Goal: Task Accomplishment & Management: Manage account settings

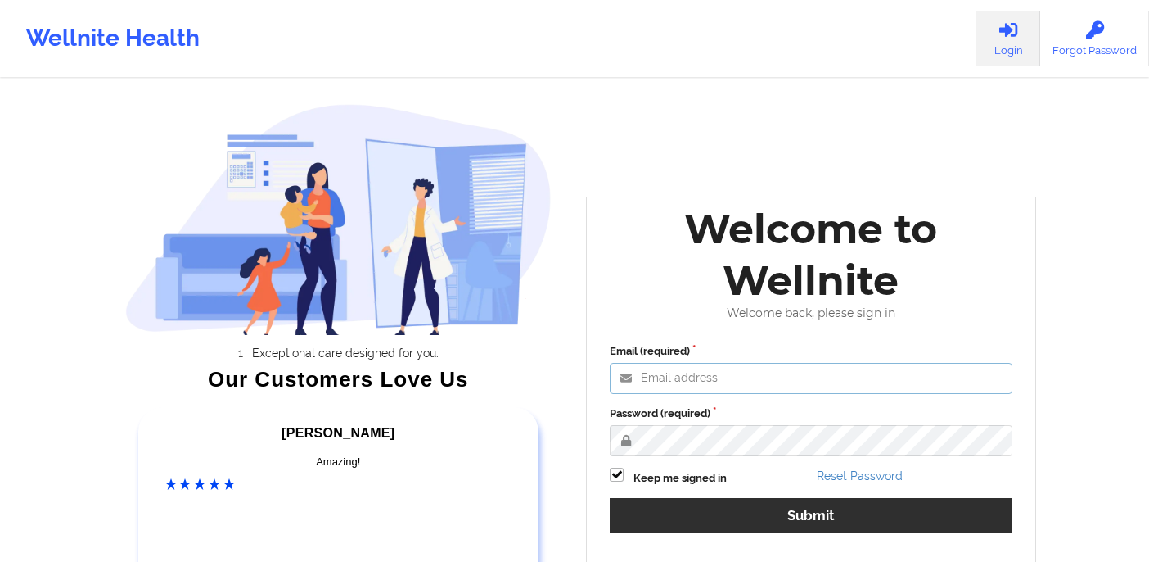
type input "[EMAIL_ADDRESS][DOMAIN_NAME]"
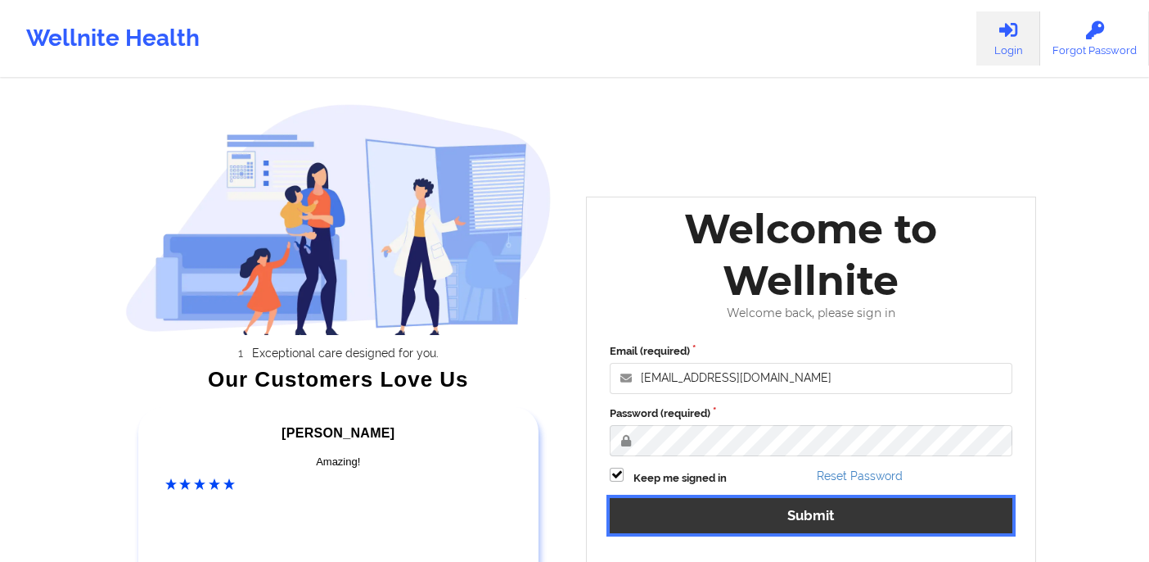
click at [811, 516] on button "Submit" at bounding box center [811, 515] width 403 height 35
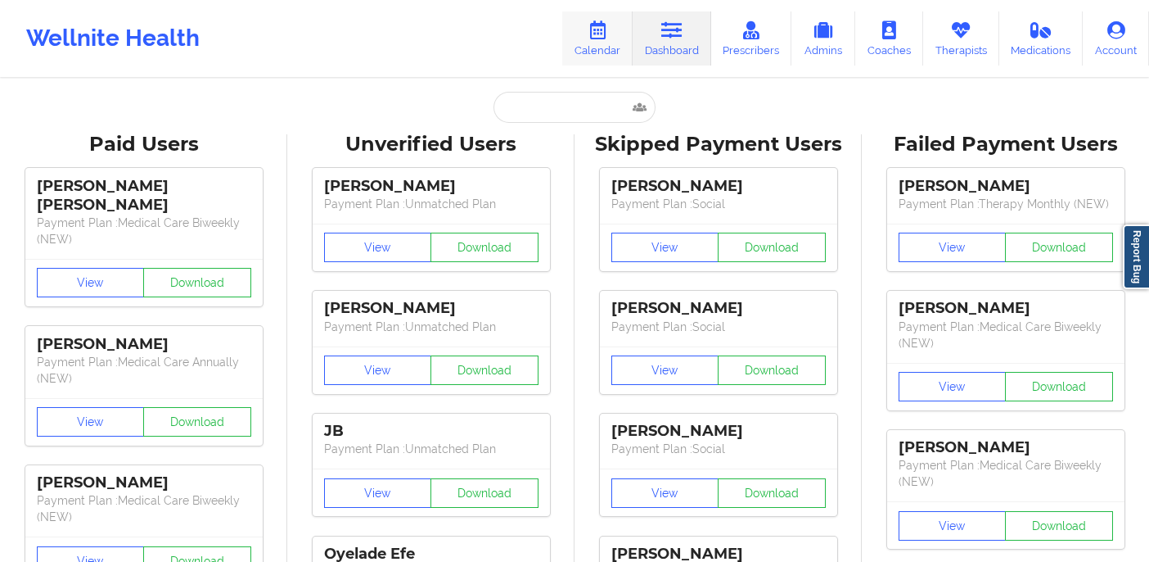
click at [599, 49] on link "Calendar" at bounding box center [597, 38] width 70 height 54
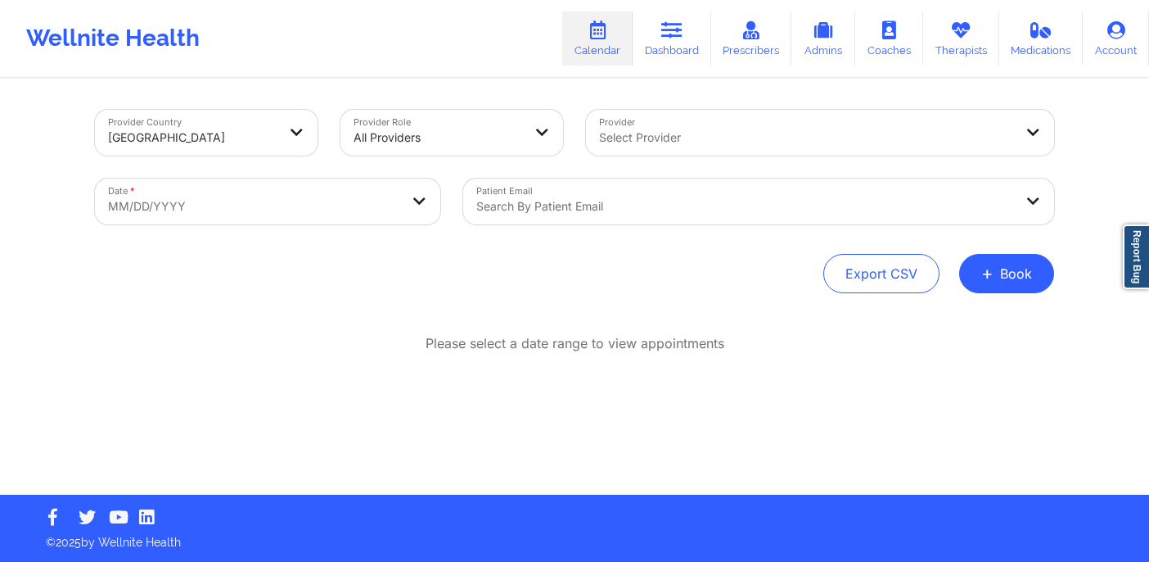
click at [607, 201] on div at bounding box center [744, 206] width 537 height 20
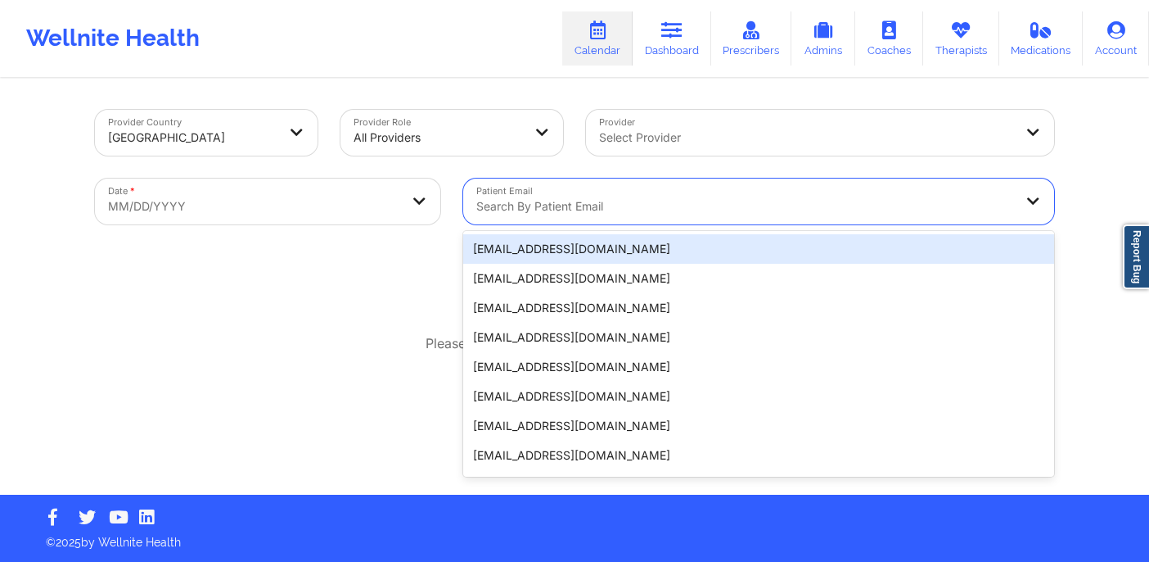
paste input "[PERSON_NAME][EMAIL_ADDRESS][DOMAIN_NAME]"
type input "[PERSON_NAME][EMAIL_ADDRESS][DOMAIN_NAME]"
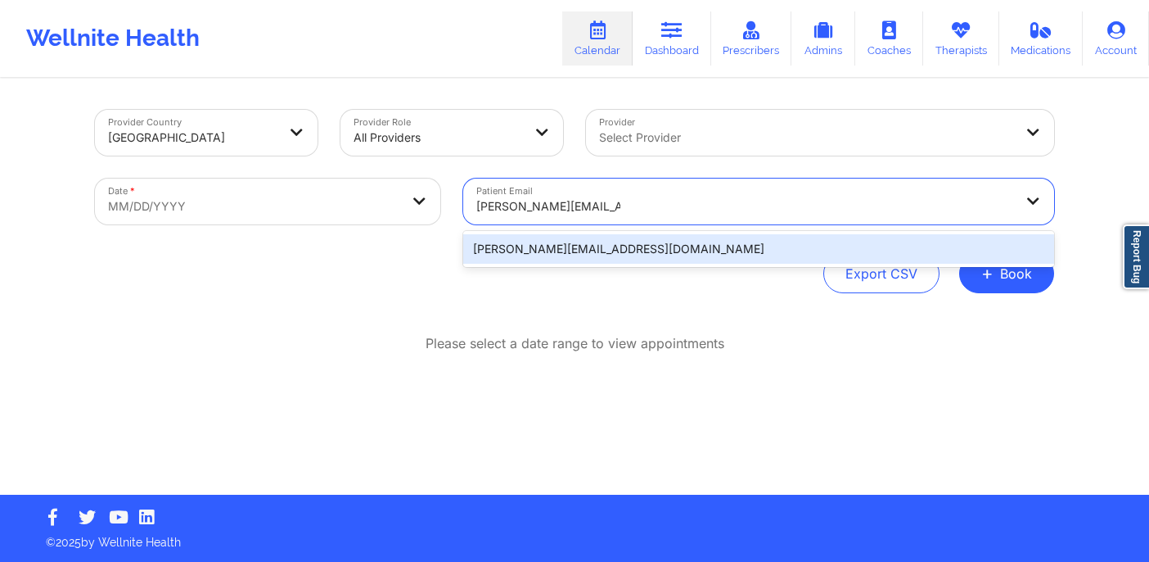
click at [1007, 246] on div "[PERSON_NAME][EMAIL_ADDRESS][DOMAIN_NAME]" at bounding box center [758, 248] width 591 height 29
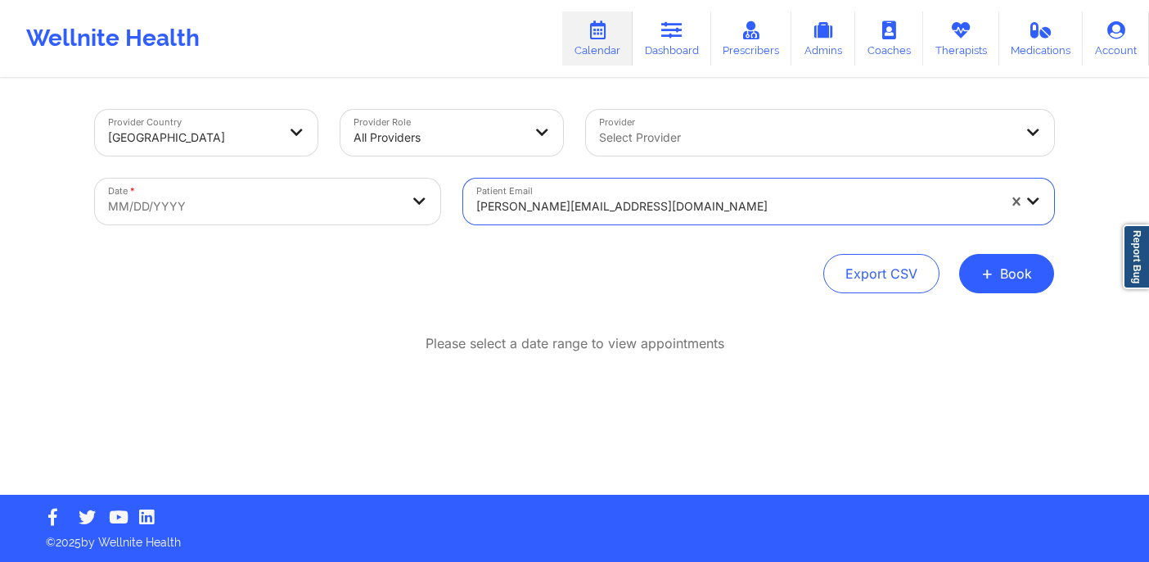
select select "2025-8"
select select "2025-9"
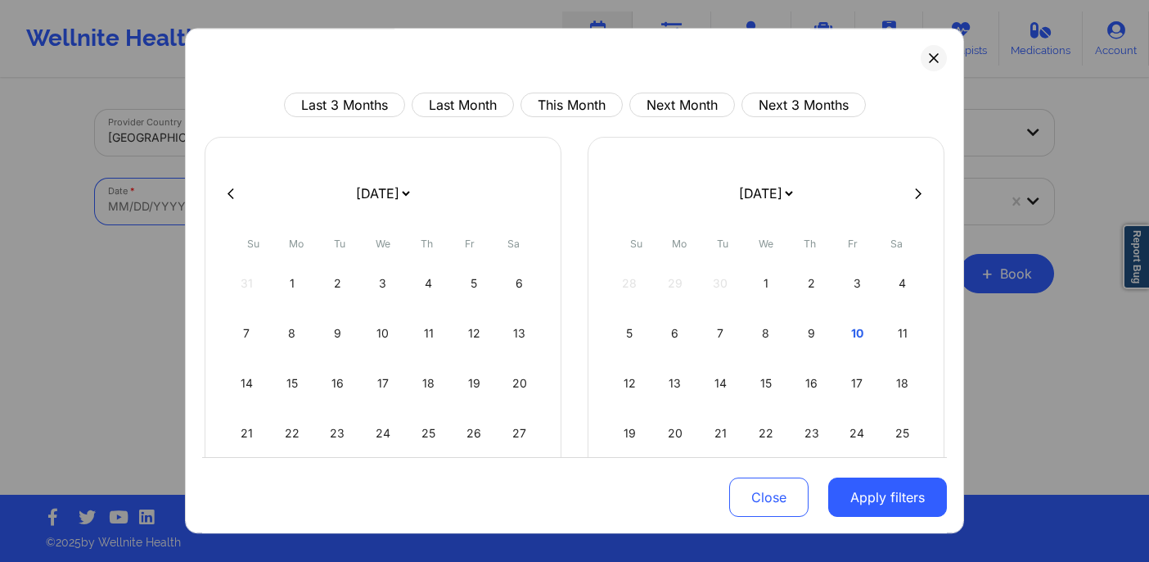
click at [363, 188] on body "Wellnite Health Calendar Dashboard Prescribers Admins Coaches Therapists Medica…" at bounding box center [574, 281] width 1149 height 562
click at [760, 273] on div "1" at bounding box center [767, 283] width 42 height 46
select select "2025-9"
select select "2025-10"
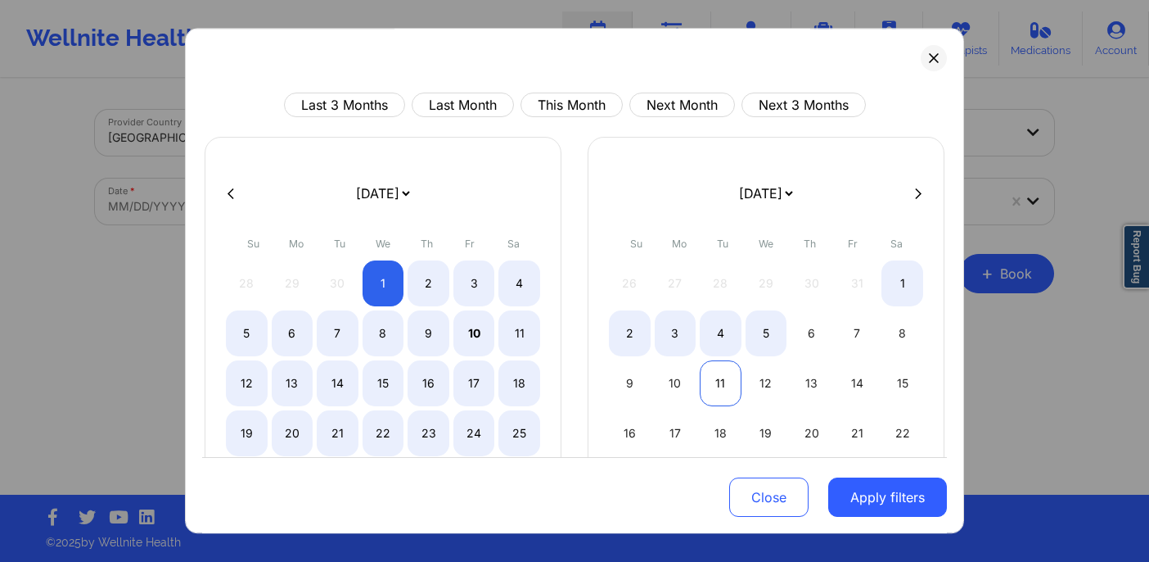
select select "2025-9"
select select "2025-10"
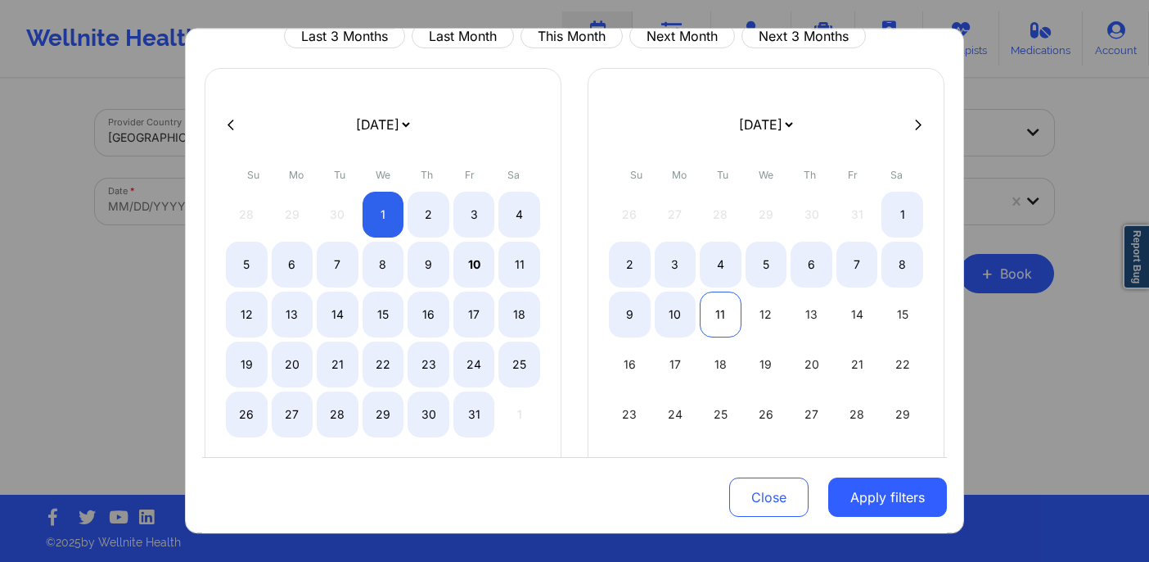
scroll to position [103, 0]
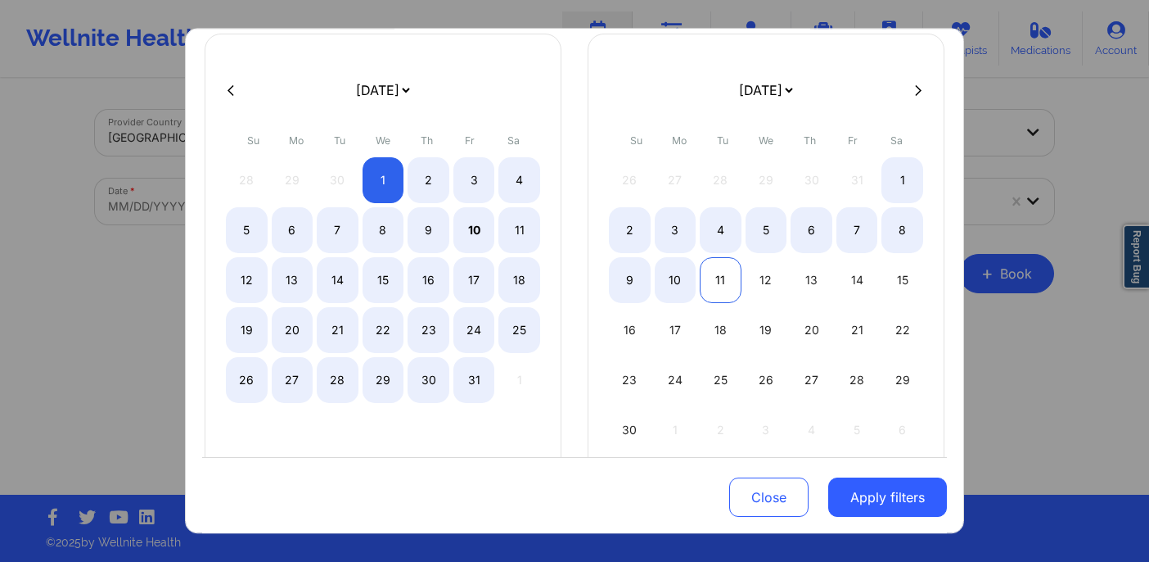
select select "2025-9"
select select "2025-10"
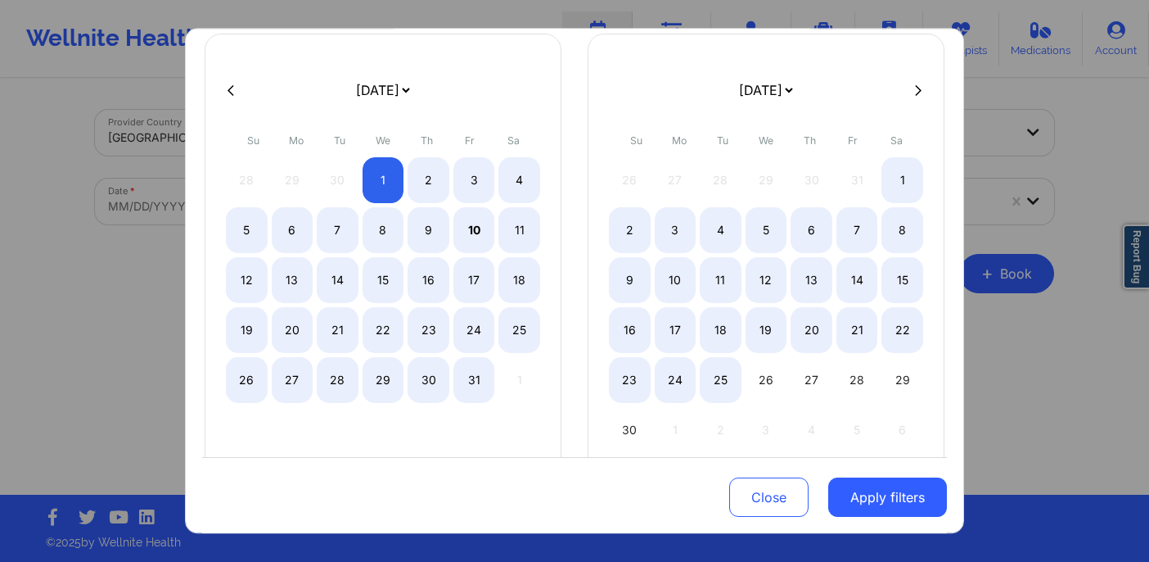
select select "2025-9"
select select "2025-10"
select select "2025-9"
select select "2025-10"
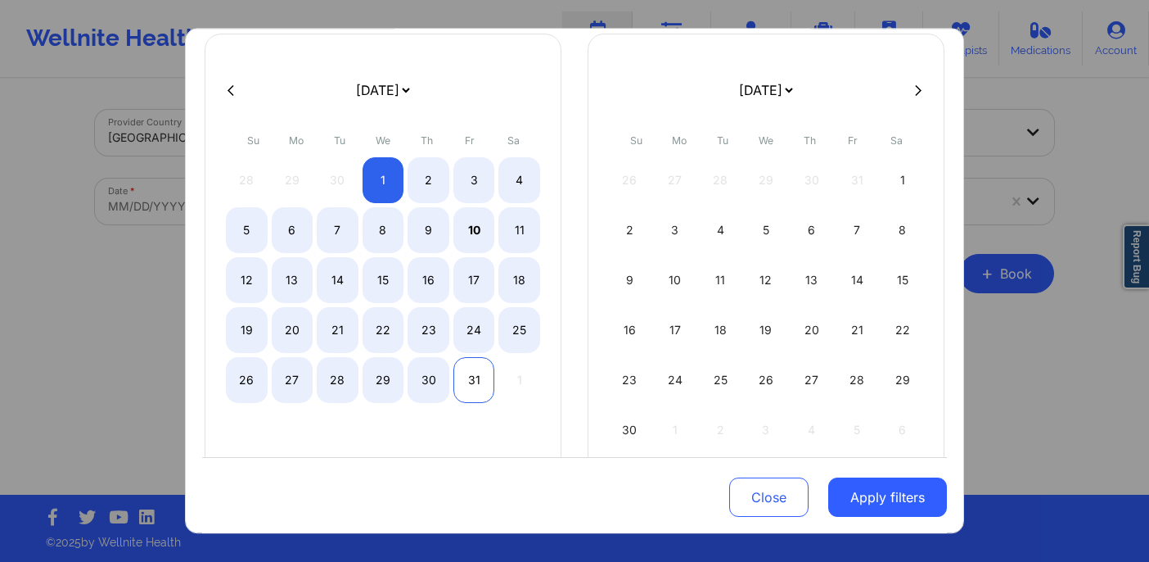
click at [477, 375] on div "31" at bounding box center [475, 380] width 42 height 46
select select "2025-9"
select select "2025-10"
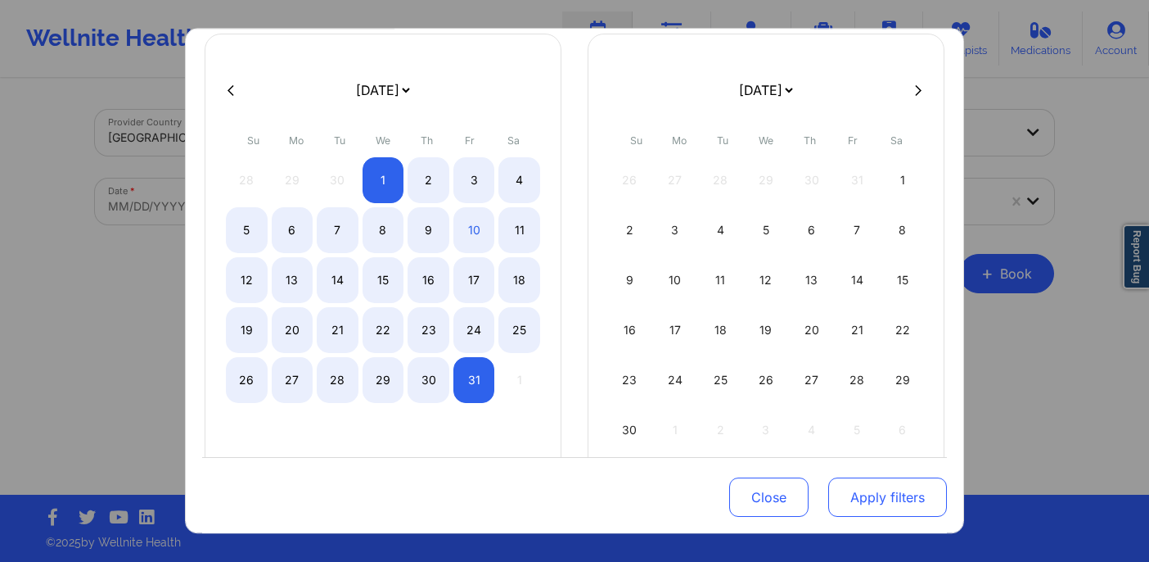
click at [860, 496] on button "Apply filters" at bounding box center [887, 496] width 119 height 39
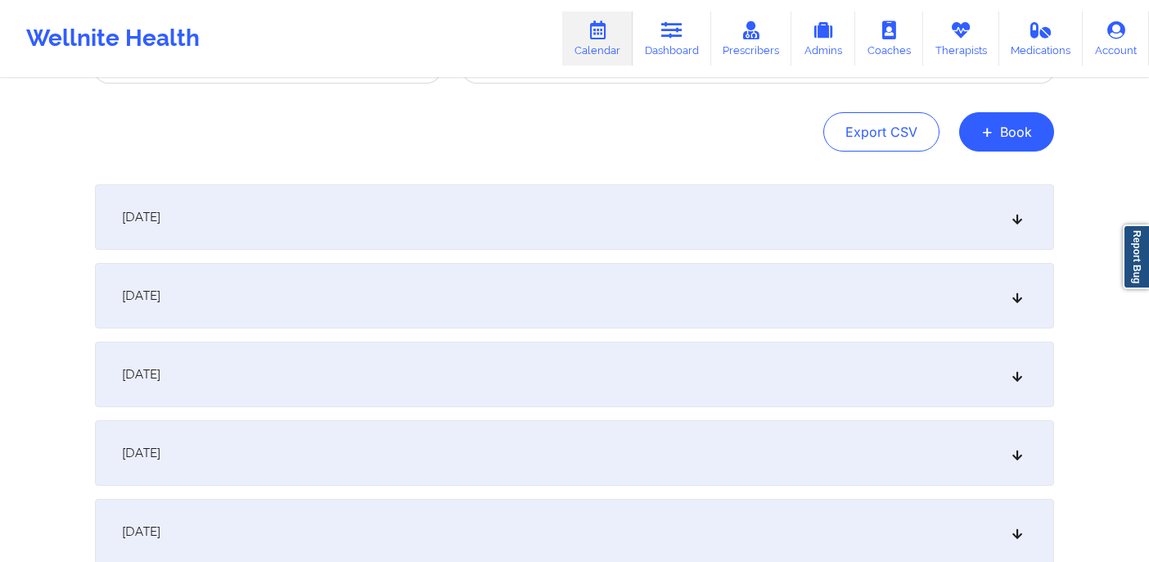
scroll to position [142, 0]
click at [741, 195] on div "[DATE]" at bounding box center [574, 215] width 959 height 65
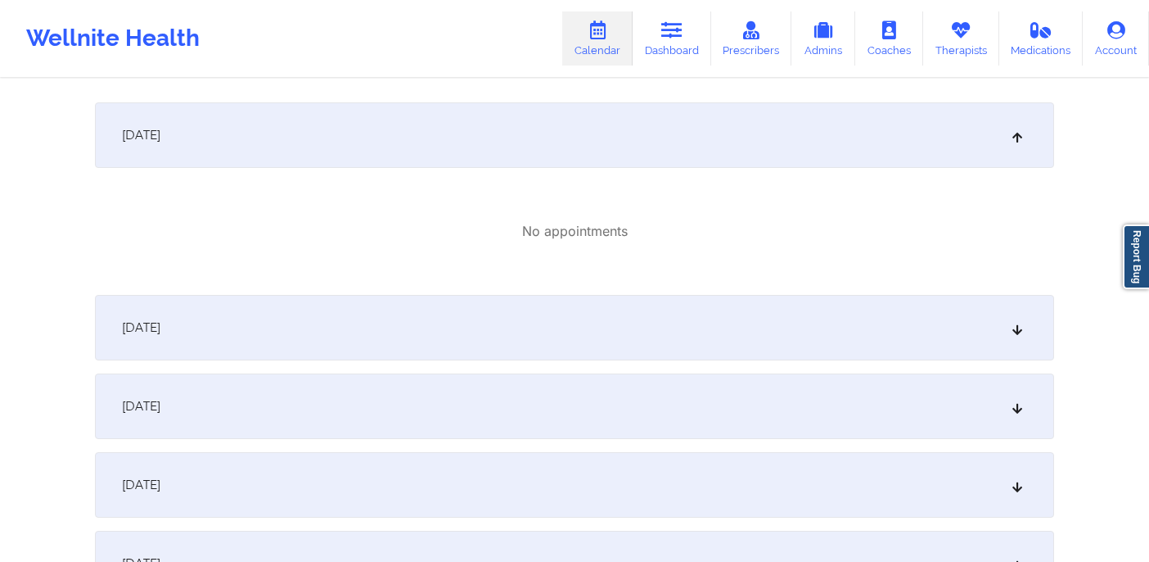
scroll to position [256, 0]
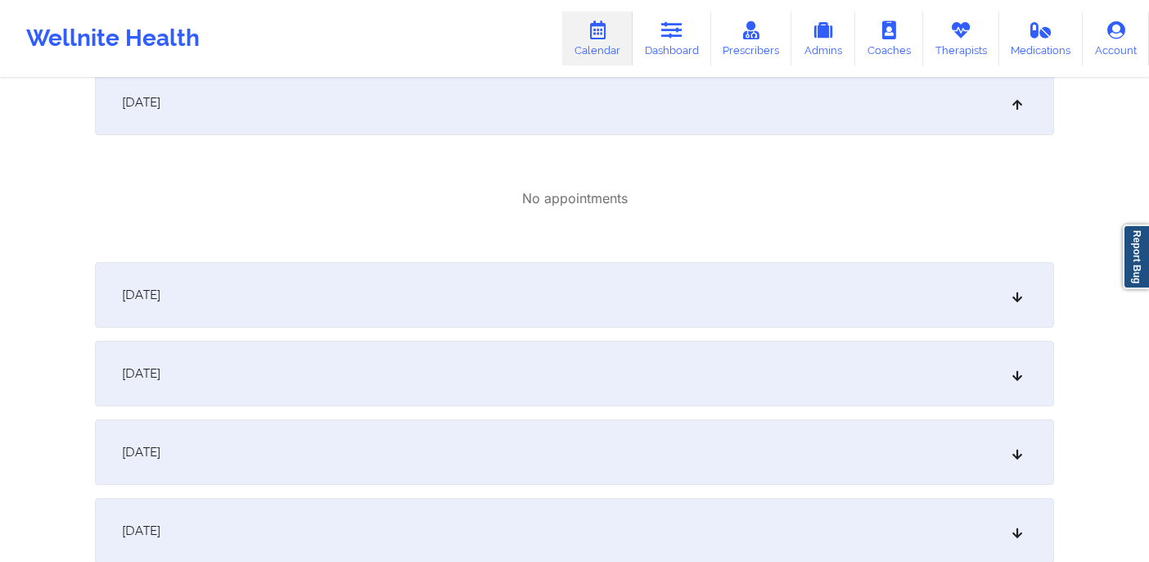
click at [455, 322] on div "[DATE]" at bounding box center [574, 294] width 959 height 65
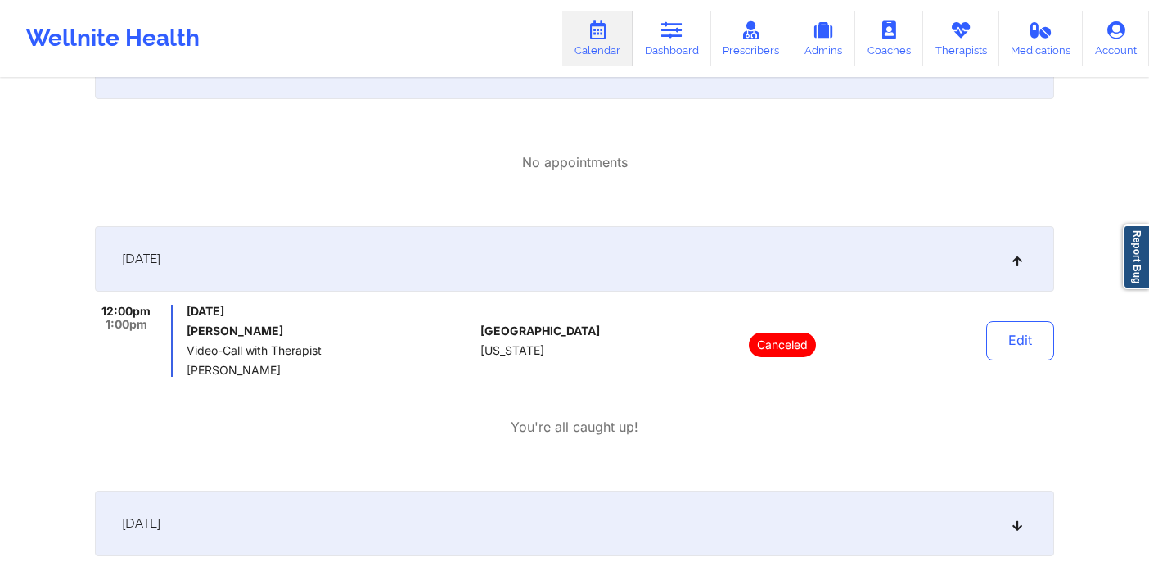
scroll to position [302, 0]
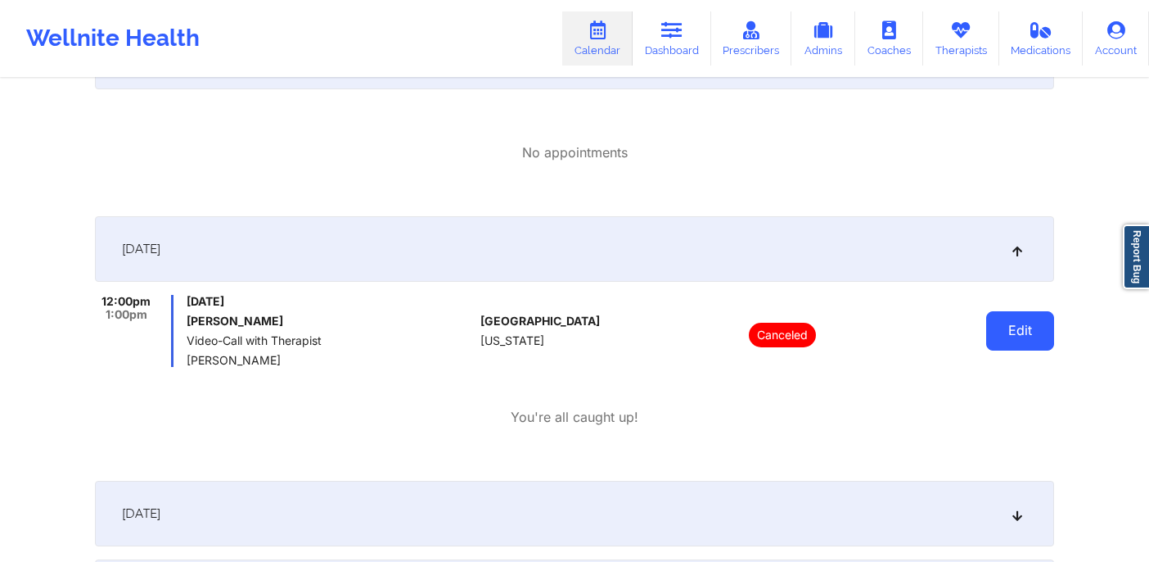
click at [1045, 322] on button "Edit" at bounding box center [1020, 330] width 68 height 39
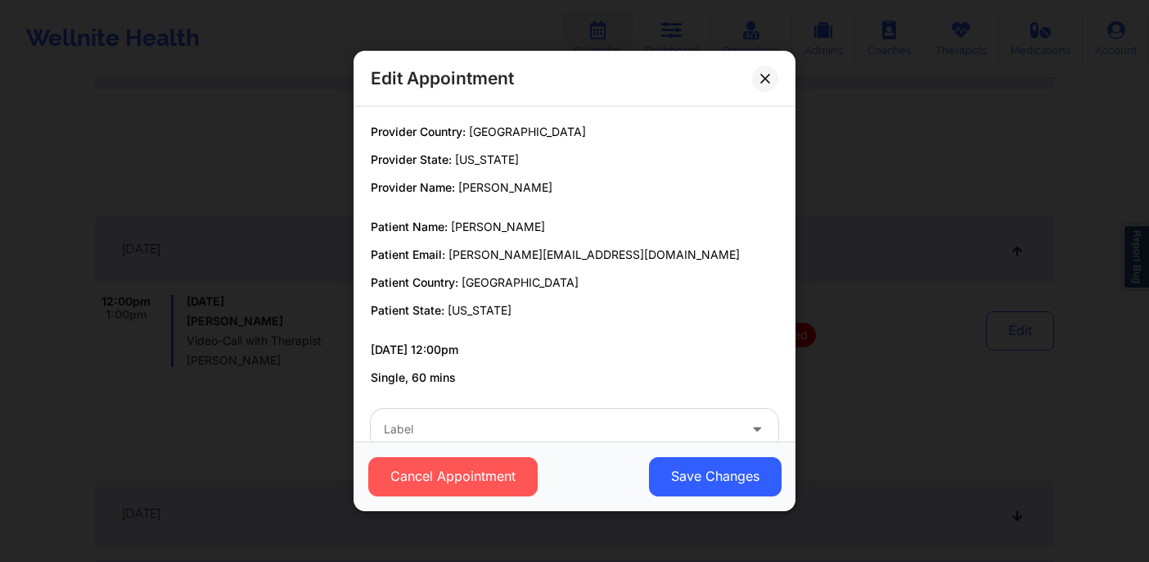
scroll to position [37, 0]
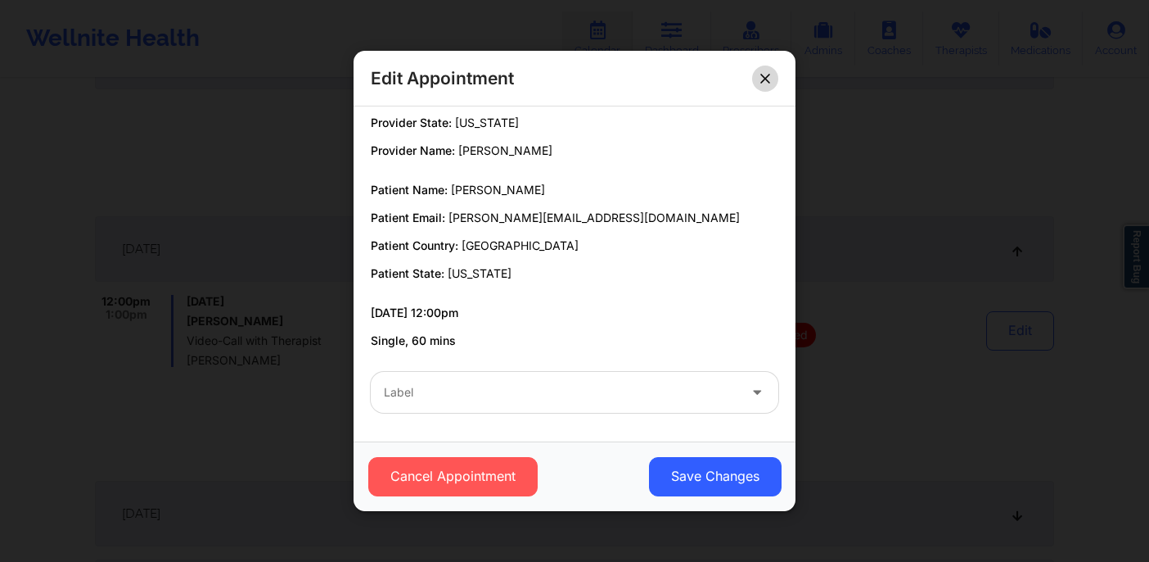
click at [769, 78] on icon at bounding box center [766, 79] width 10 height 10
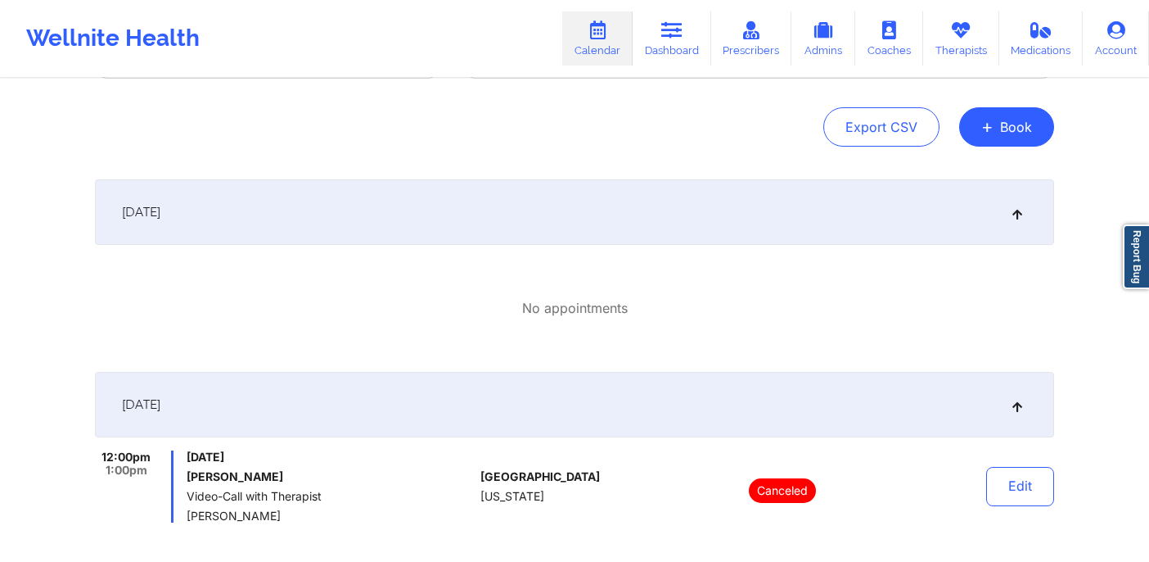
scroll to position [0, 0]
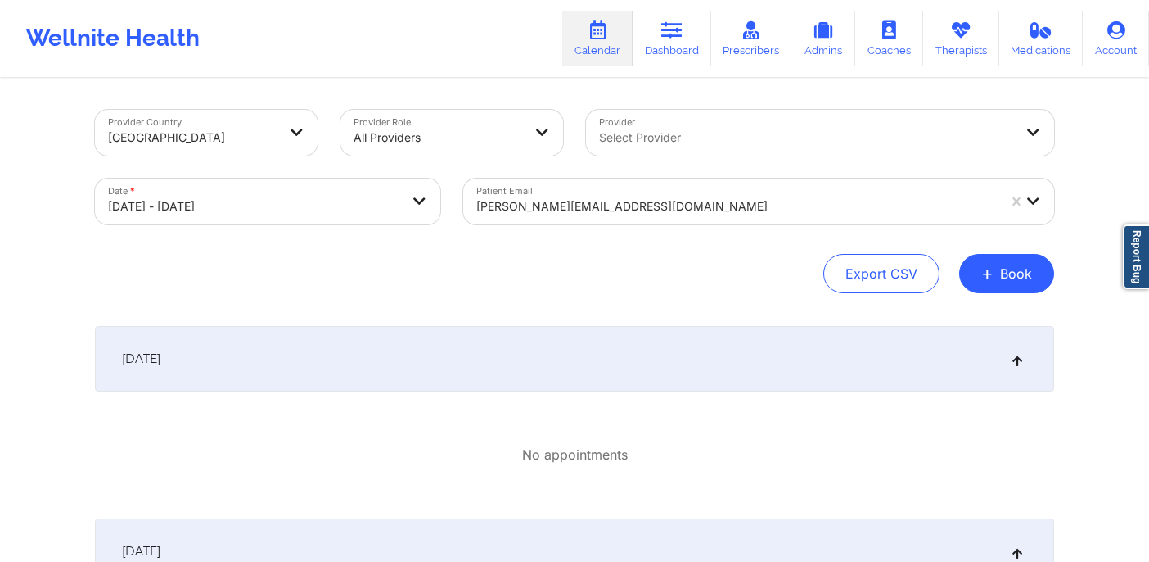
click at [643, 219] on div "[PERSON_NAME][EMAIL_ADDRESS][DOMAIN_NAME]" at bounding box center [736, 206] width 521 height 36
click at [636, 208] on div at bounding box center [736, 206] width 521 height 20
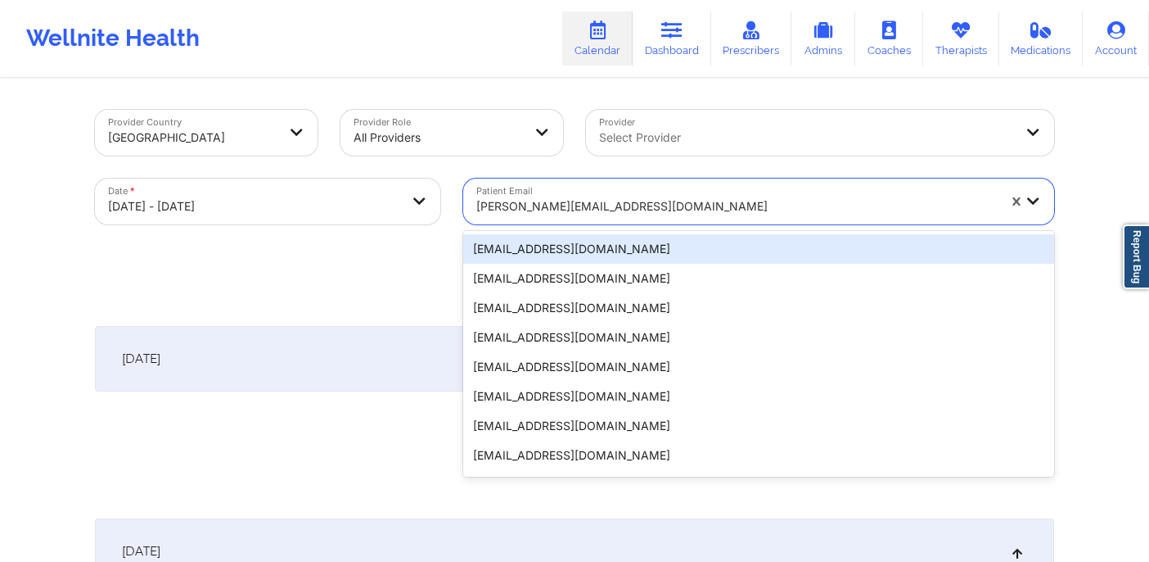
click at [636, 208] on div at bounding box center [736, 206] width 521 height 20
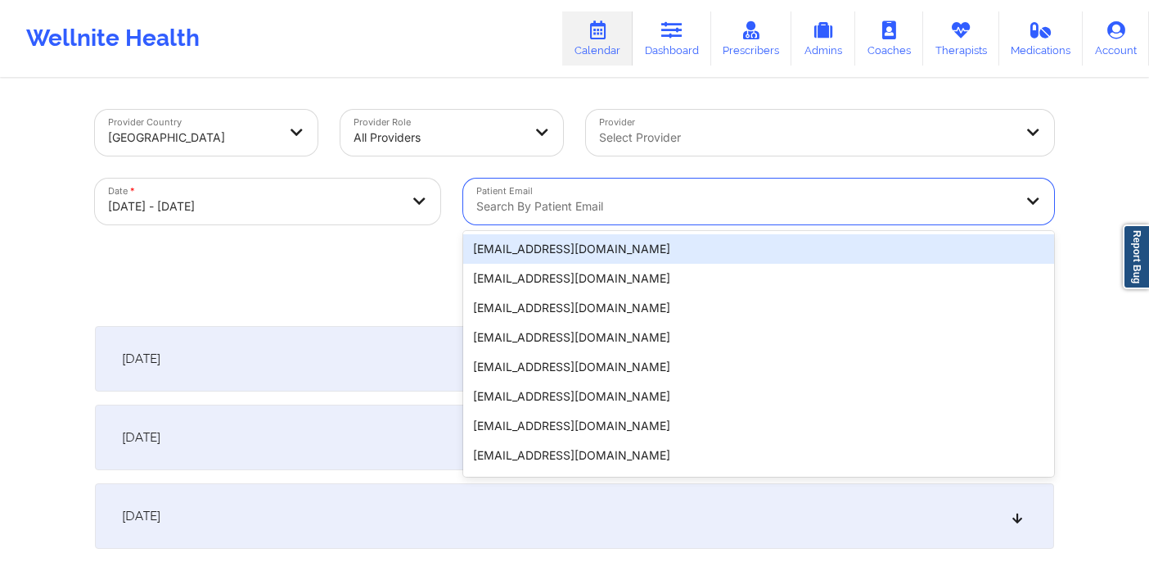
click at [616, 214] on div at bounding box center [744, 206] width 537 height 20
paste input "[EMAIL_ADDRESS][DOMAIN_NAME]"
type input "[EMAIL_ADDRESS][DOMAIN_NAME]"
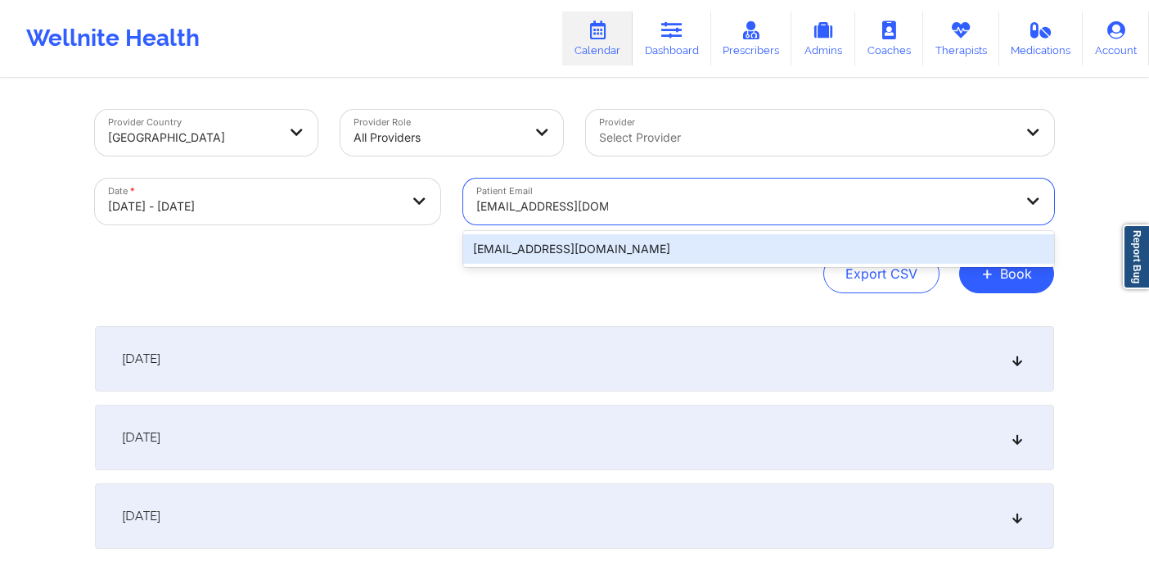
click at [612, 252] on div "[EMAIL_ADDRESS][DOMAIN_NAME]" at bounding box center [758, 248] width 591 height 29
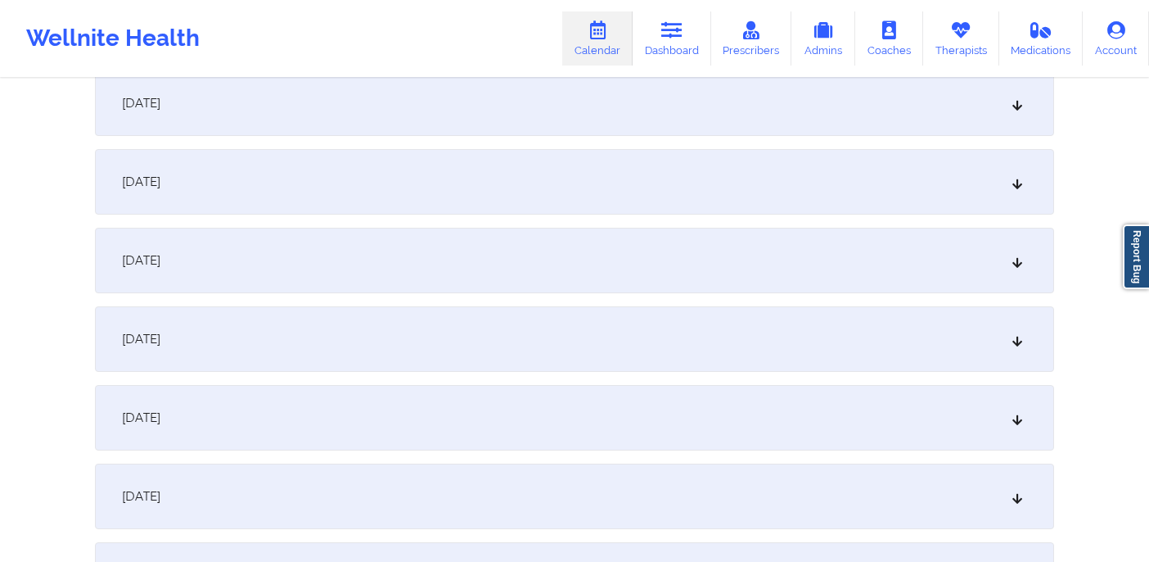
scroll to position [575, 0]
click at [577, 340] on div "[DATE]" at bounding box center [574, 333] width 959 height 65
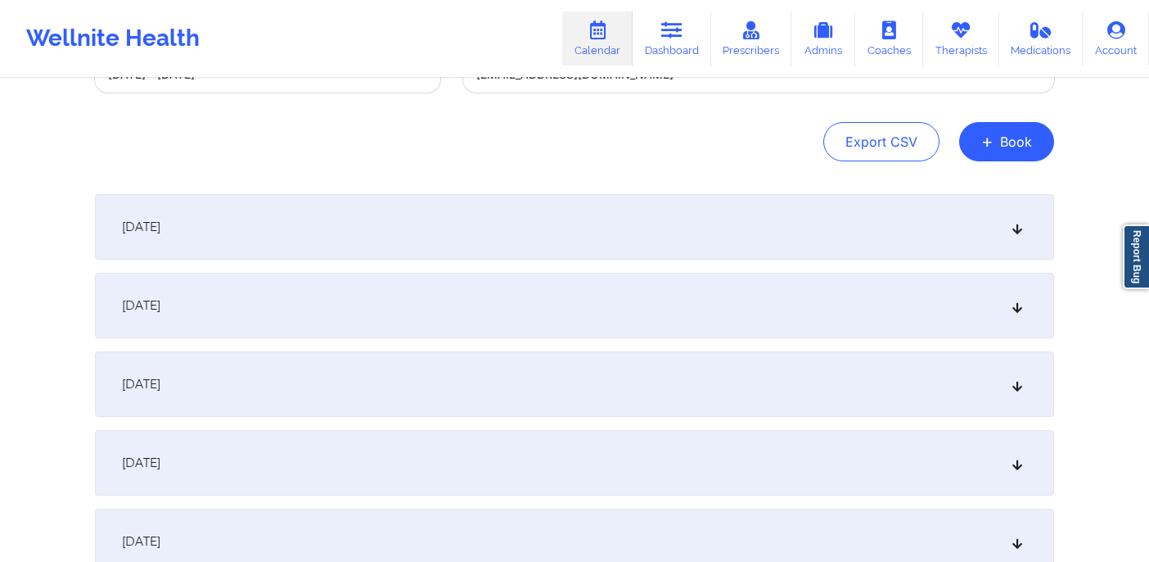
scroll to position [0, 0]
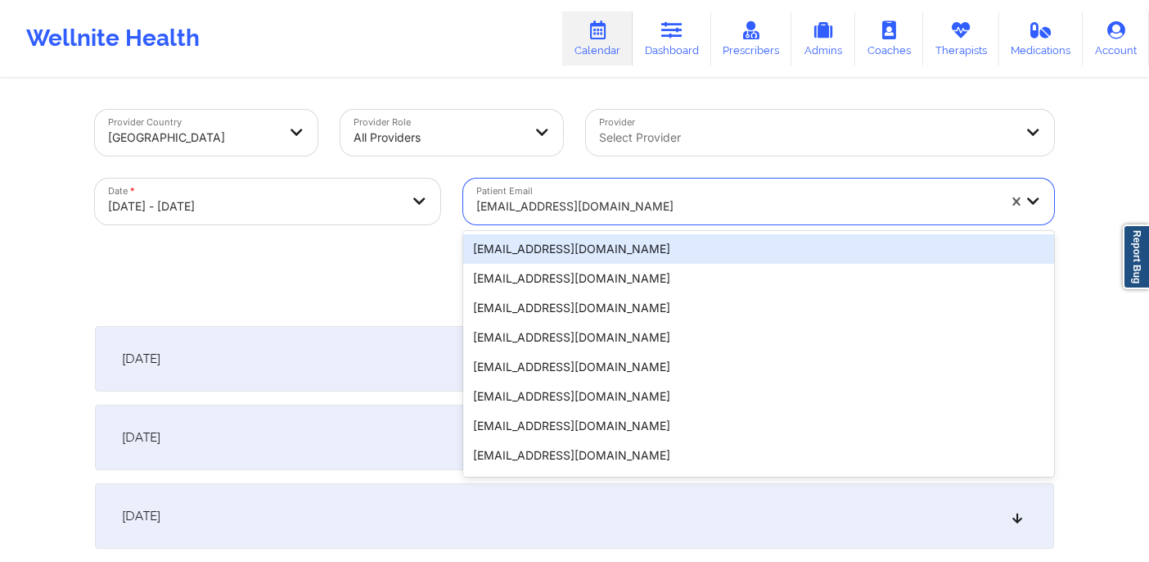
click at [589, 210] on div at bounding box center [736, 206] width 521 height 20
paste input "[EMAIL_ADDRESS][DOMAIN_NAME]"
type input "[EMAIL_ADDRESS][DOMAIN_NAME]"
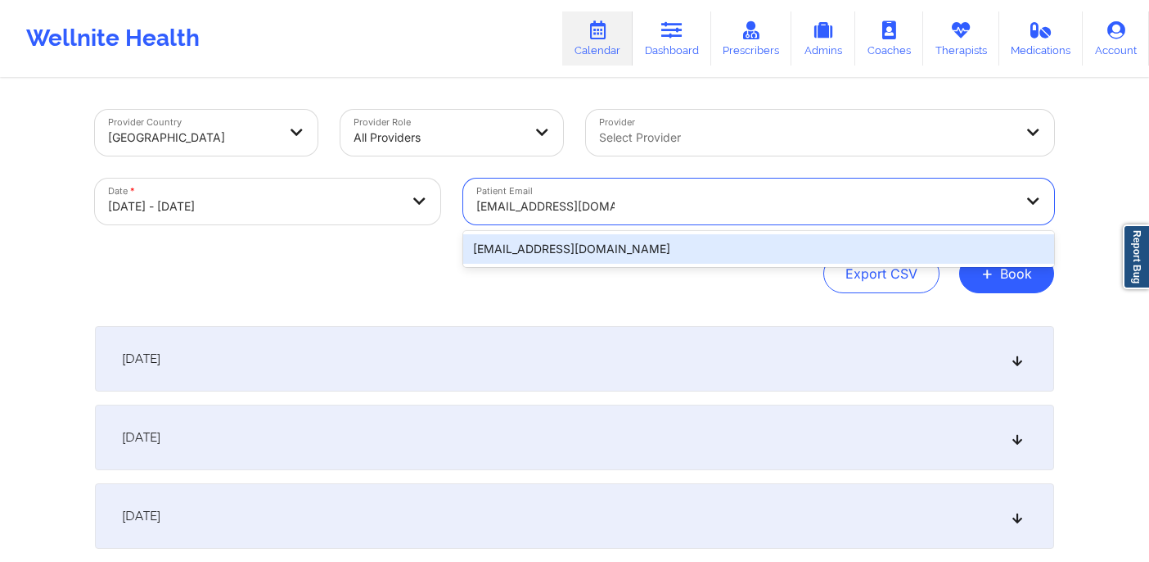
click at [609, 248] on div "[EMAIL_ADDRESS][DOMAIN_NAME]" at bounding box center [758, 248] width 591 height 29
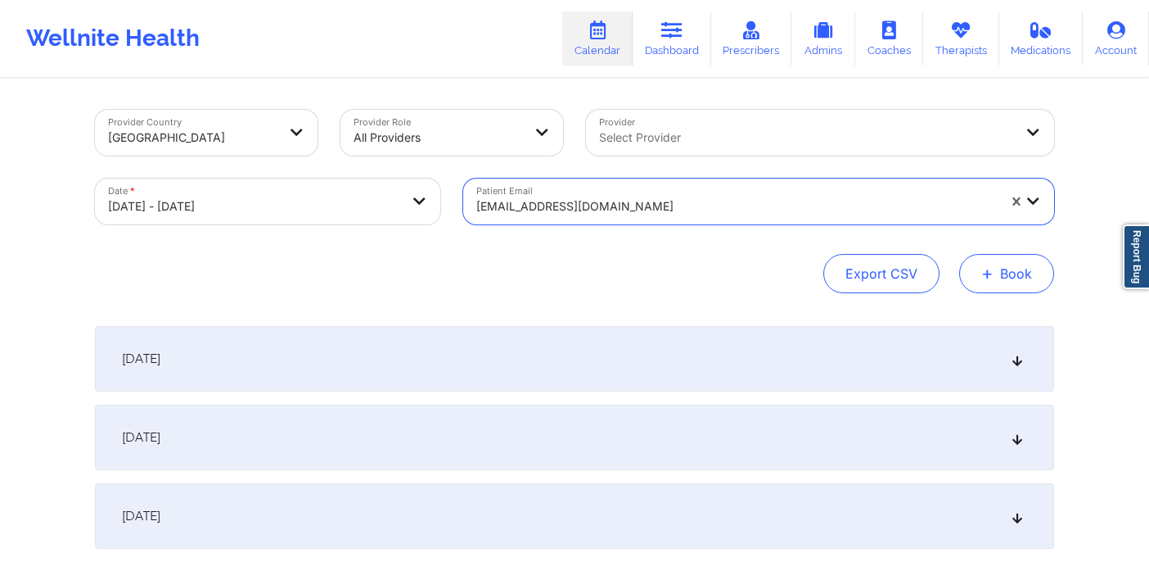
click at [1018, 279] on button "+ Book" at bounding box center [1006, 273] width 95 height 39
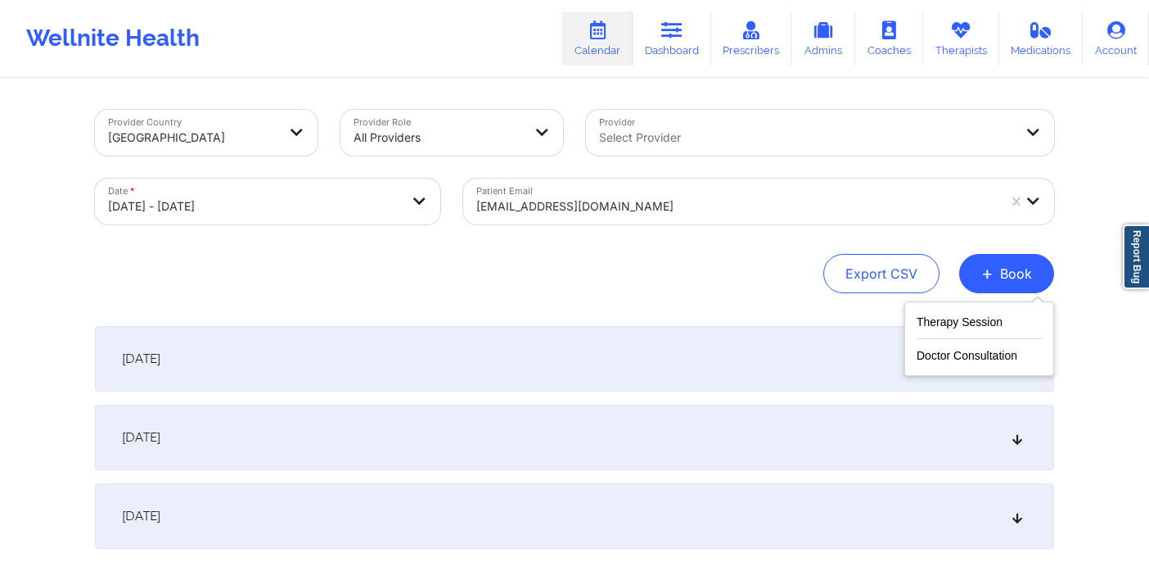
click at [863, 241] on div "Provider Country [GEOGRAPHIC_DATA] Provider Role All Providers Provider Select …" at bounding box center [574, 201] width 959 height 183
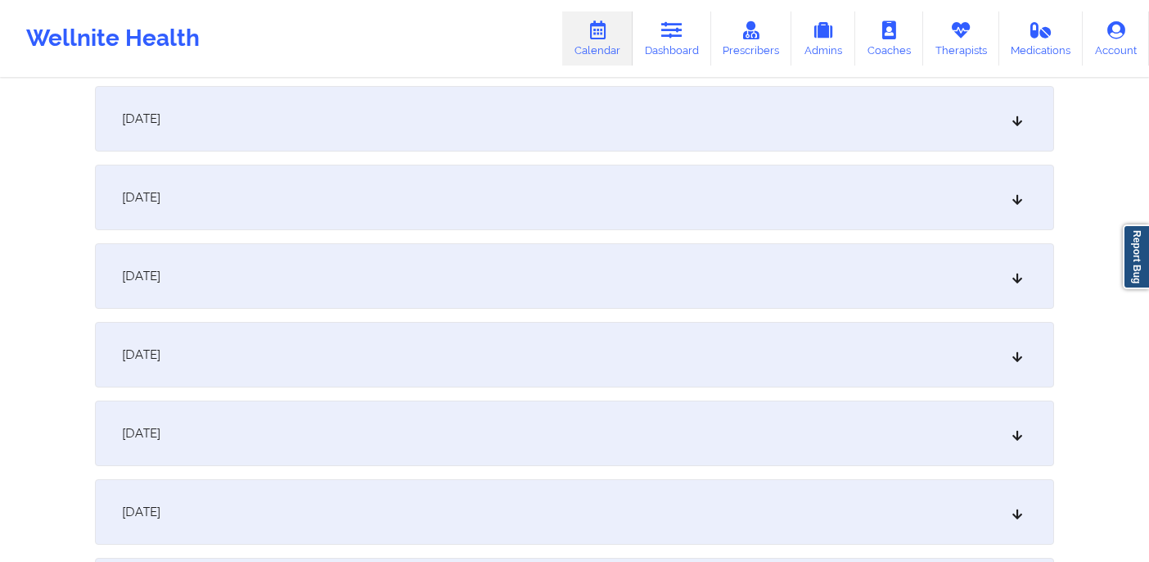
scroll to position [594, 0]
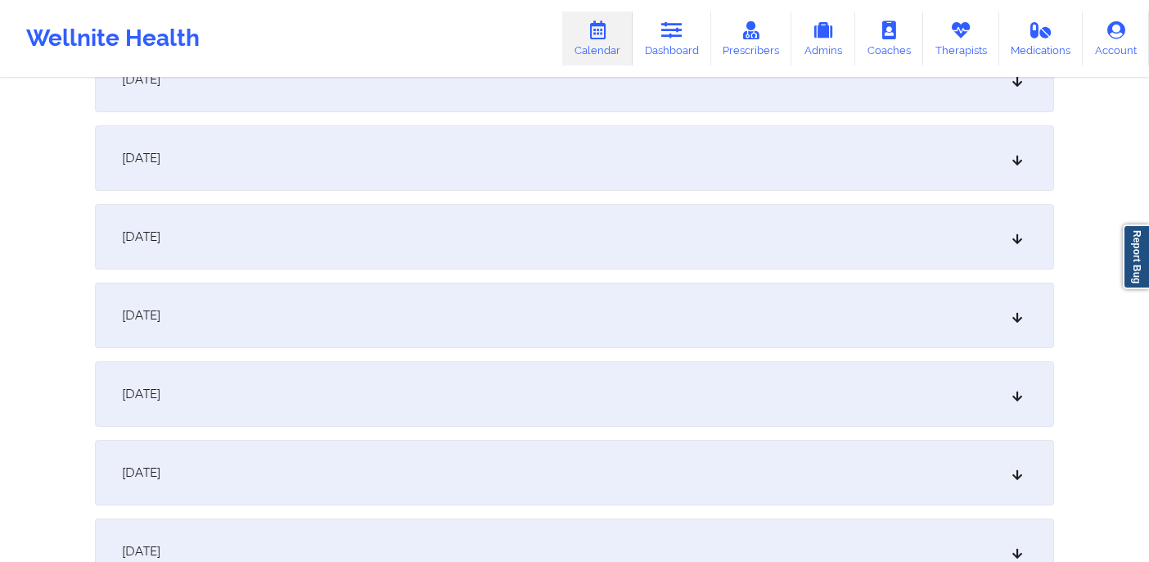
click at [690, 380] on div "[DATE]" at bounding box center [574, 393] width 959 height 65
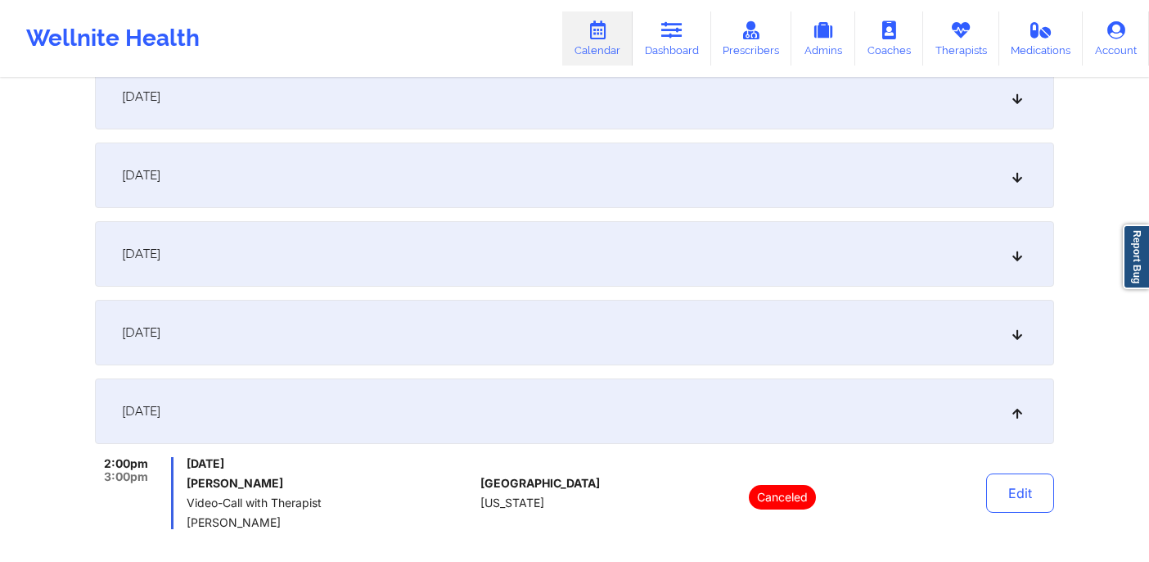
scroll to position [596, 0]
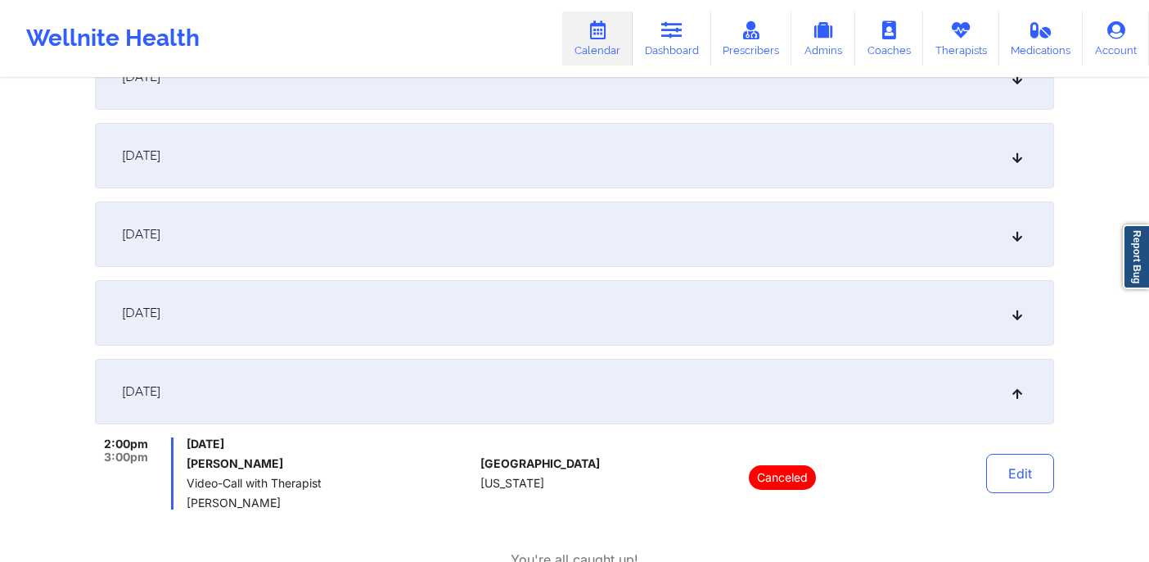
click at [480, 338] on div "[DATE]" at bounding box center [574, 312] width 959 height 65
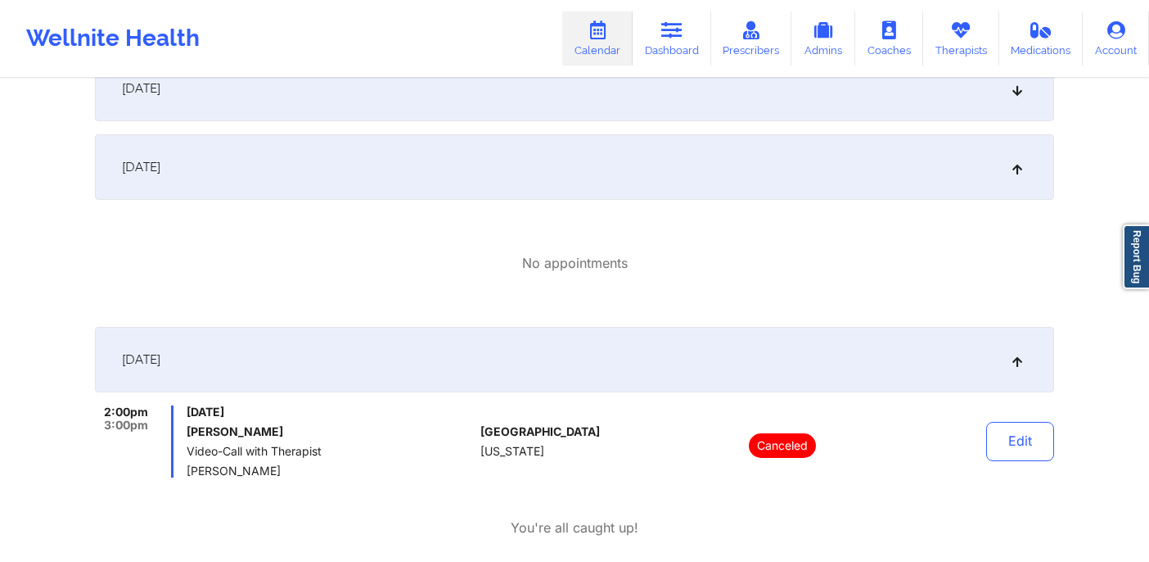
scroll to position [741, 0]
click at [481, 161] on div "[DATE]" at bounding box center [574, 167] width 959 height 65
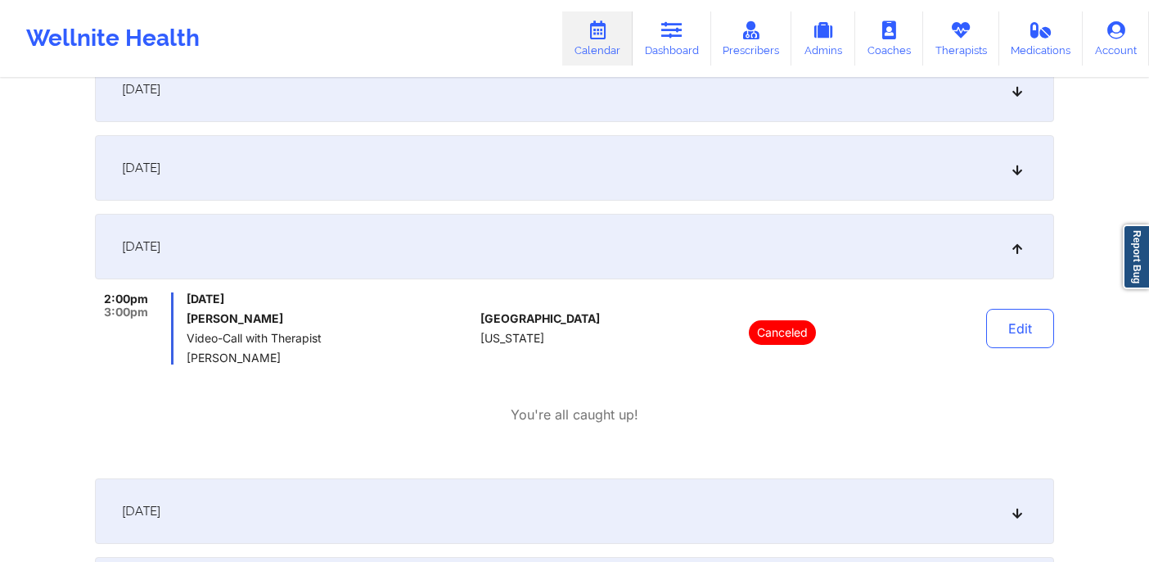
click at [481, 161] on div "[DATE]" at bounding box center [574, 167] width 959 height 65
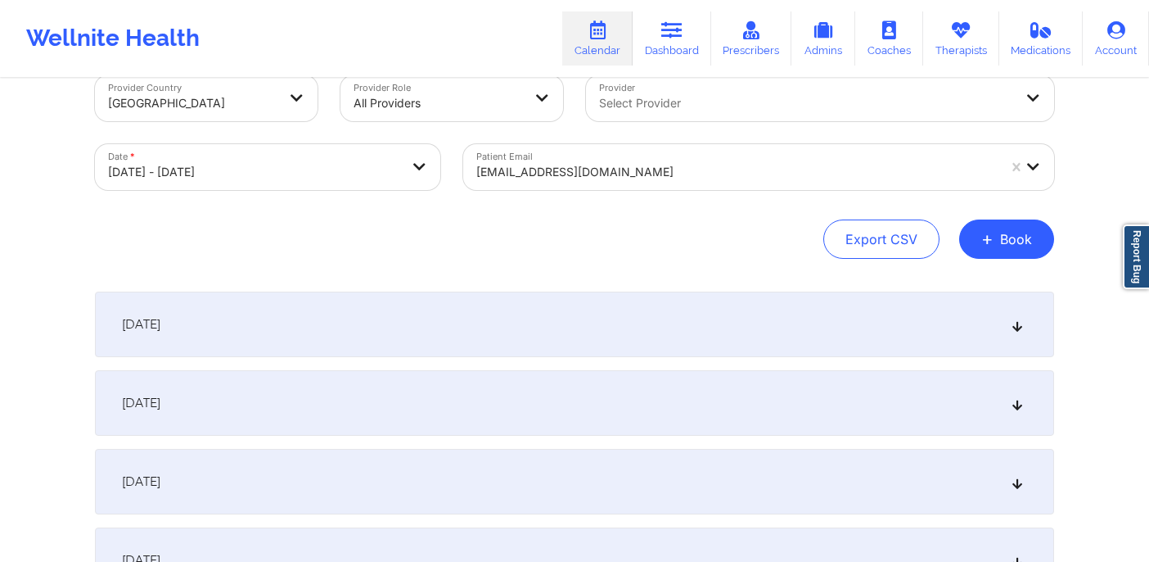
scroll to position [0, 0]
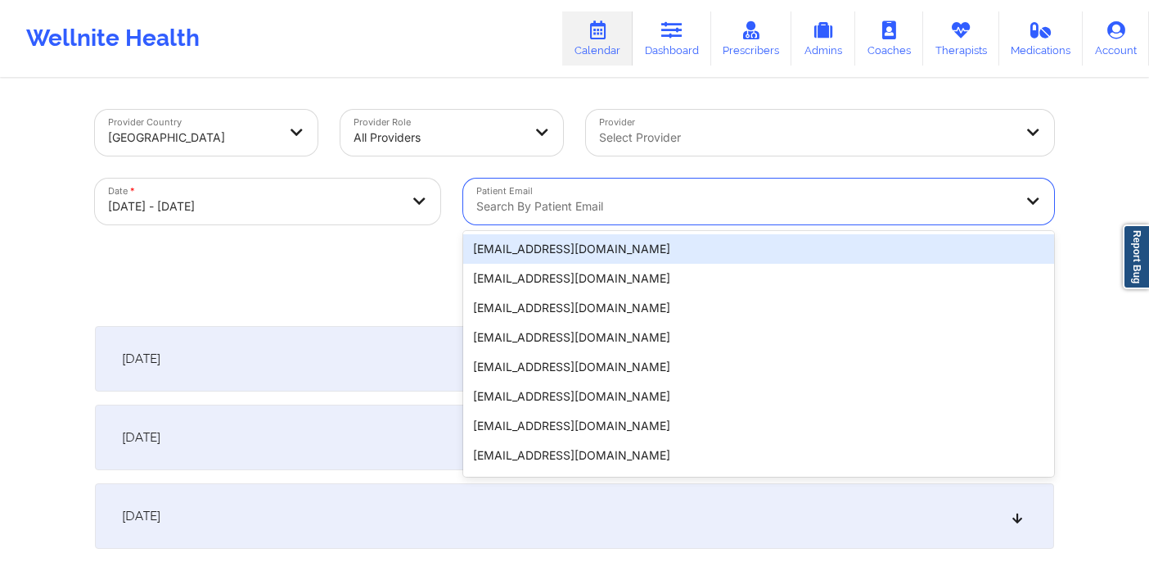
click at [867, 203] on div at bounding box center [744, 206] width 537 height 20
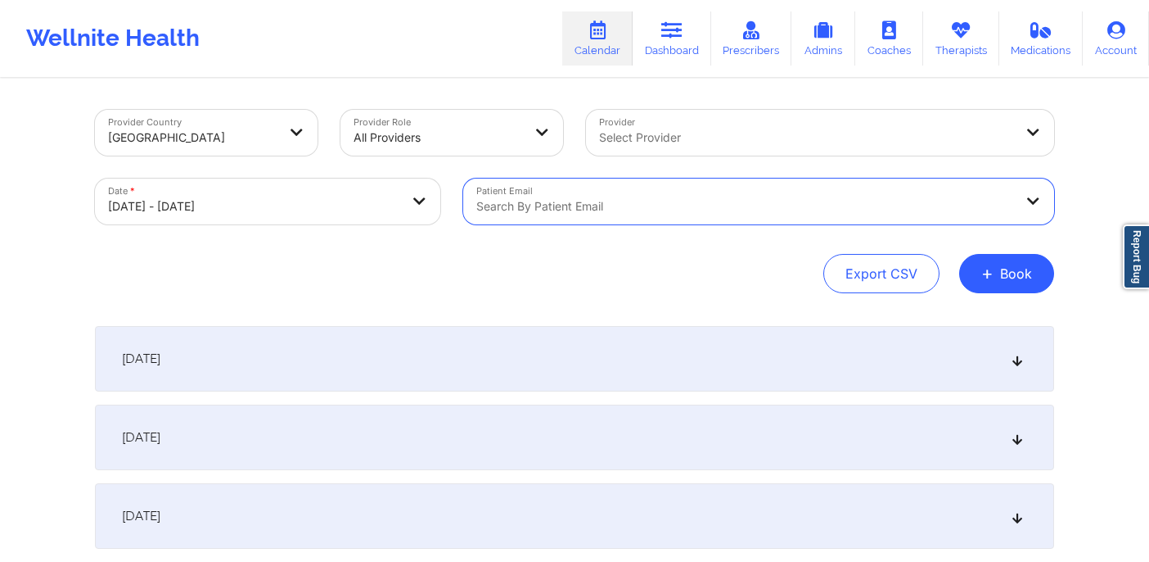
paste input "[EMAIL_ADDRESS][DOMAIN_NAME]"
type input "[EMAIL_ADDRESS][DOMAIN_NAME]"
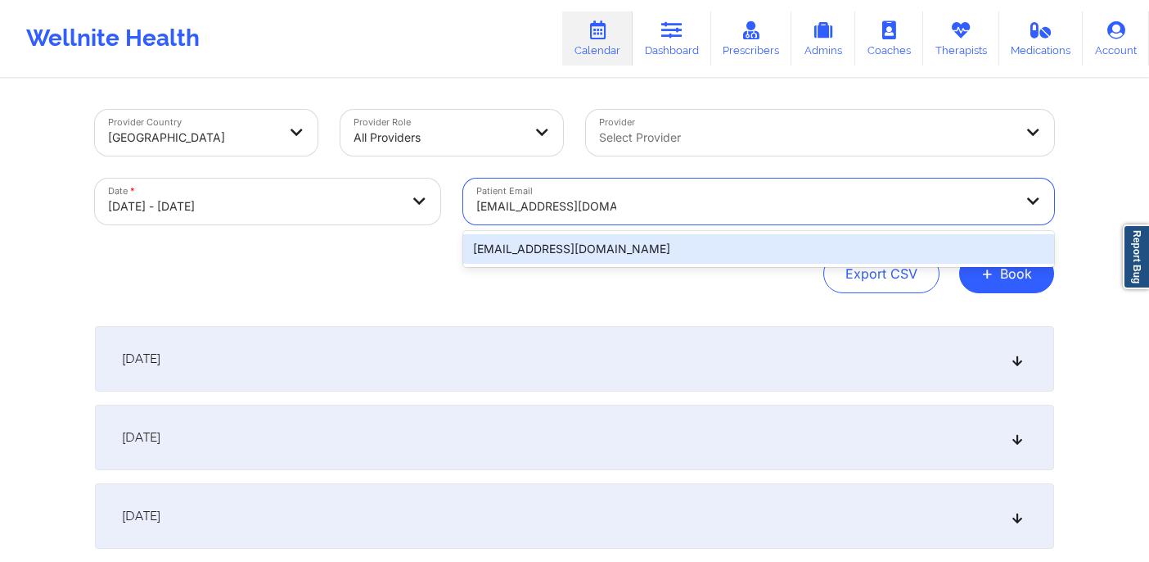
click at [770, 250] on div "[EMAIL_ADDRESS][DOMAIN_NAME]" at bounding box center [758, 248] width 591 height 29
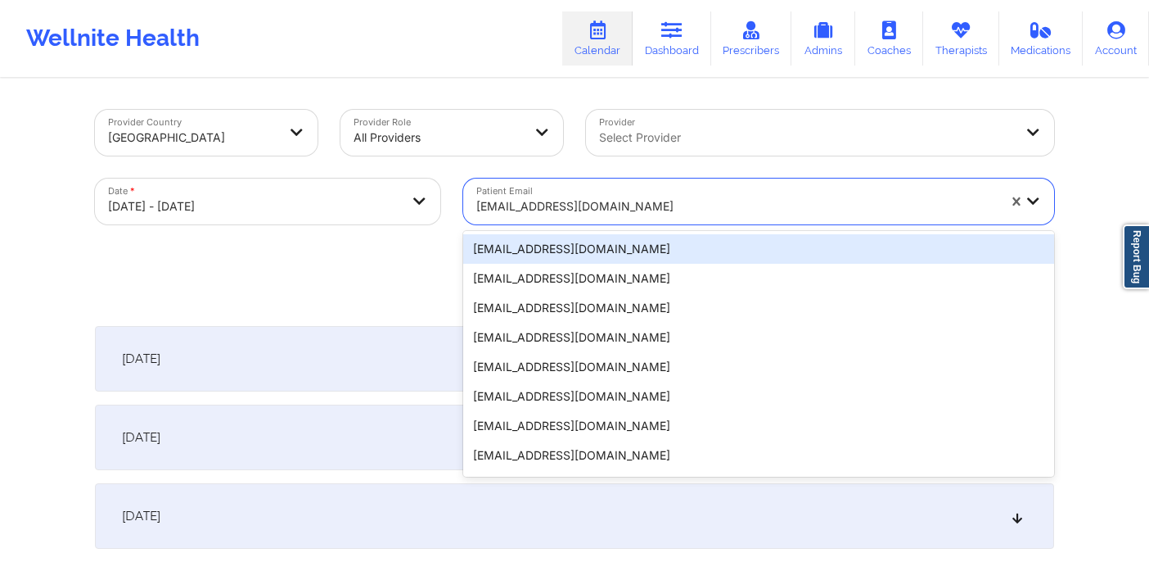
click at [657, 203] on div at bounding box center [736, 206] width 521 height 20
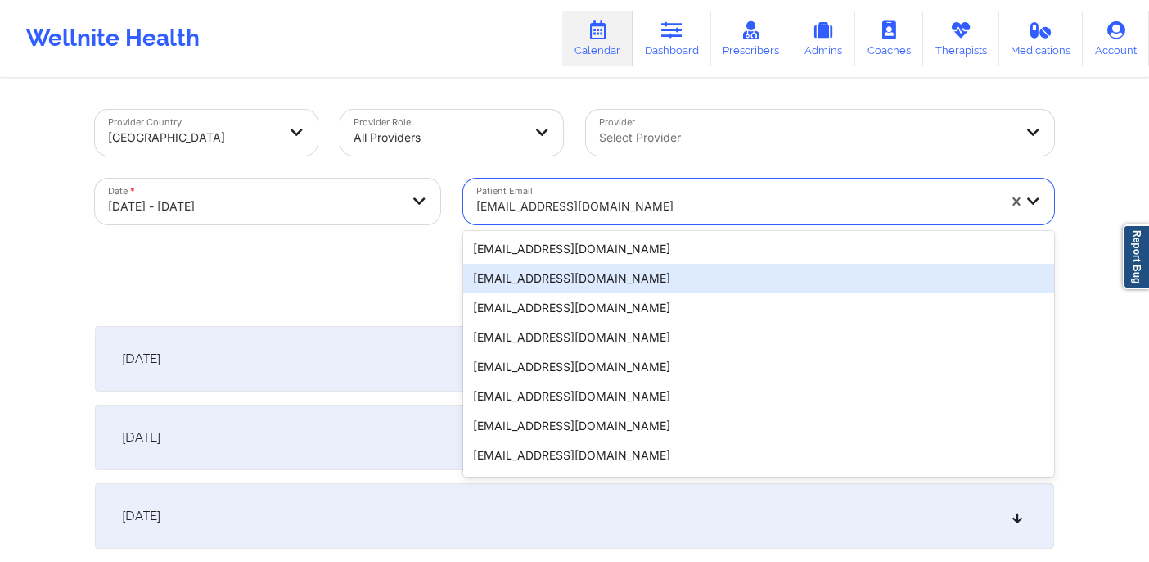
click at [328, 283] on div "Export CSV + Book" at bounding box center [574, 273] width 959 height 39
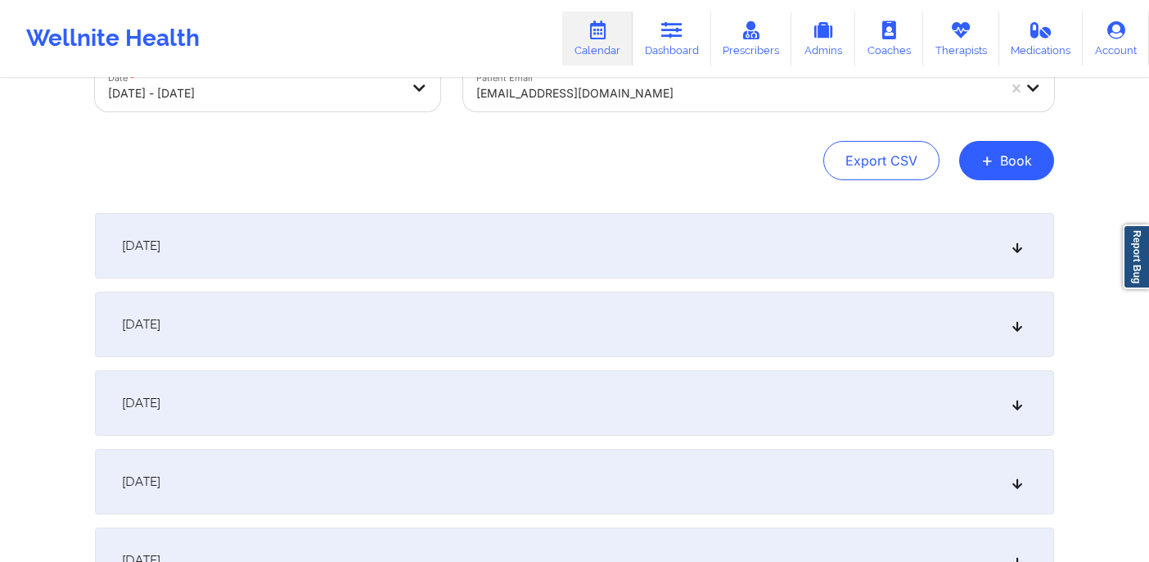
scroll to position [126, 0]
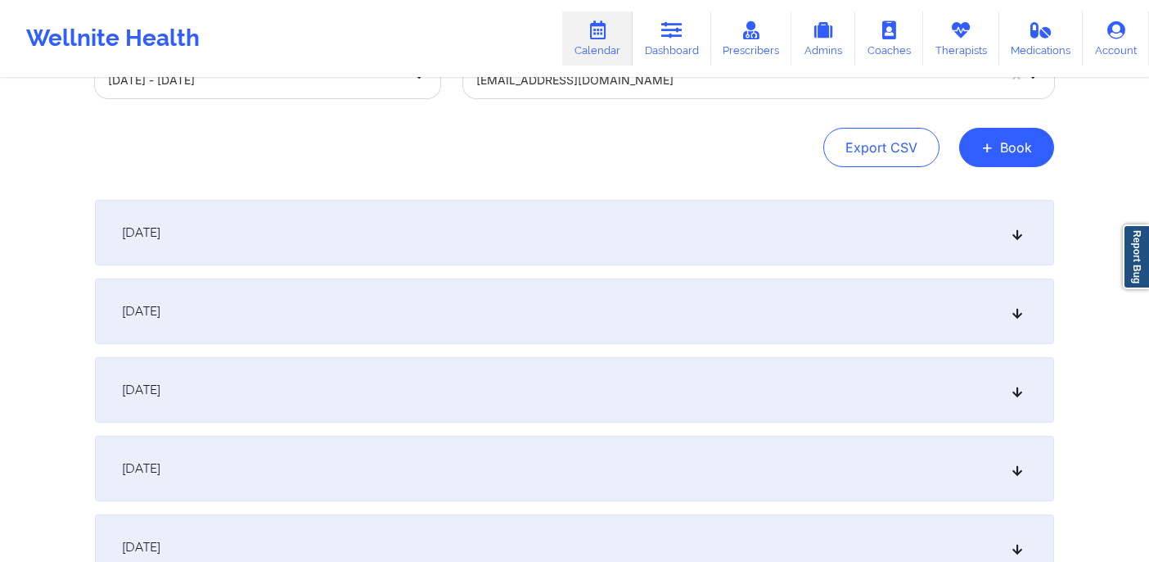
click at [750, 318] on div "[DATE]" at bounding box center [574, 310] width 959 height 65
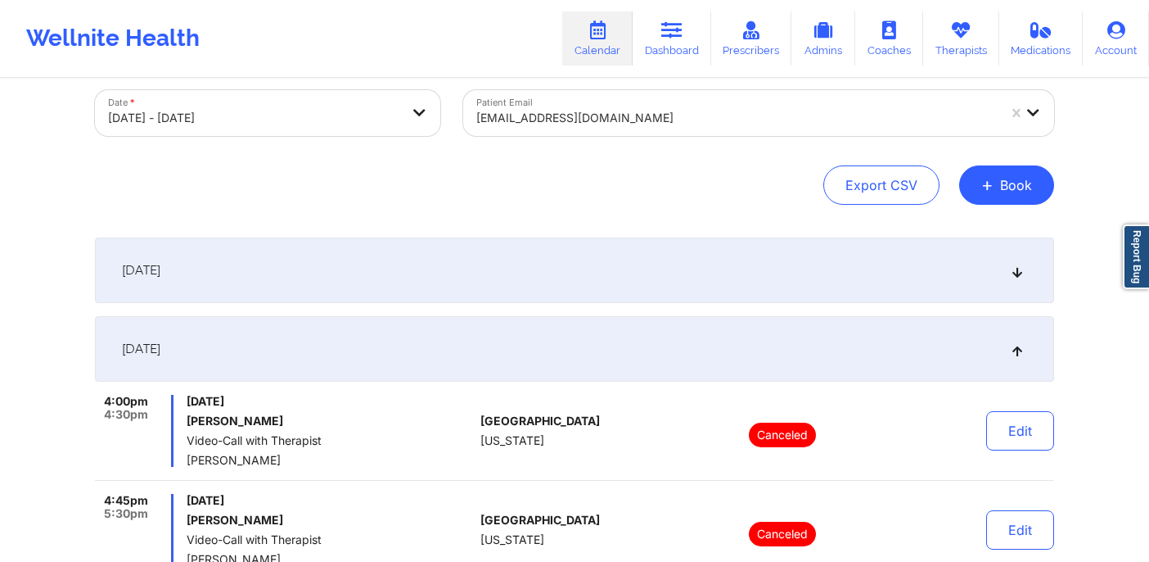
scroll to position [29, 0]
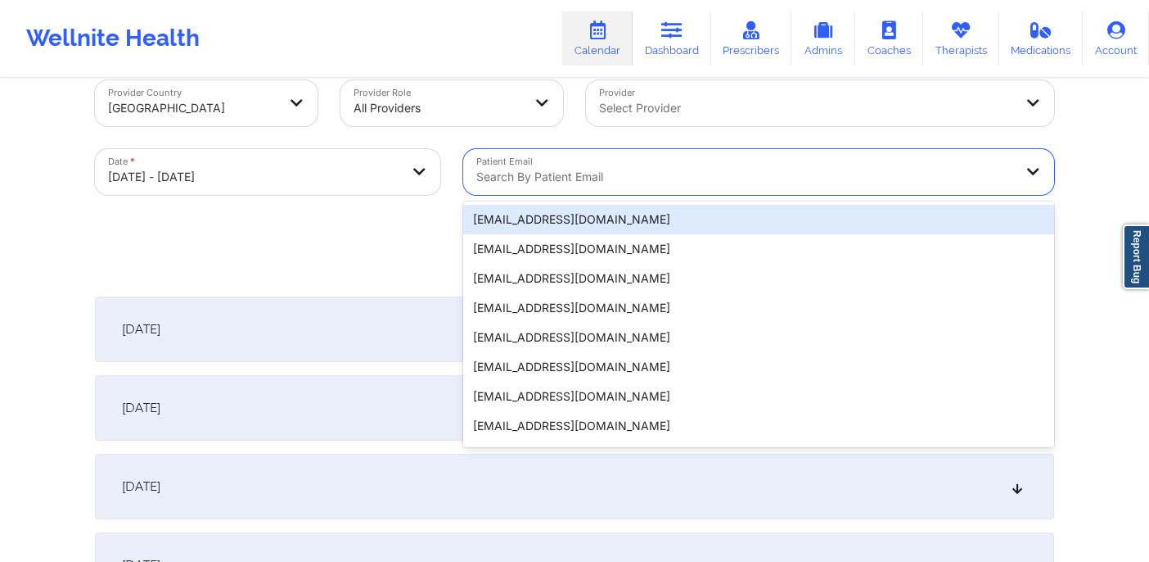
click at [627, 176] on div at bounding box center [744, 177] width 537 height 20
paste input "[EMAIL_ADDRESS][DOMAIN_NAME]"
type input "[EMAIL_ADDRESS][DOMAIN_NAME]"
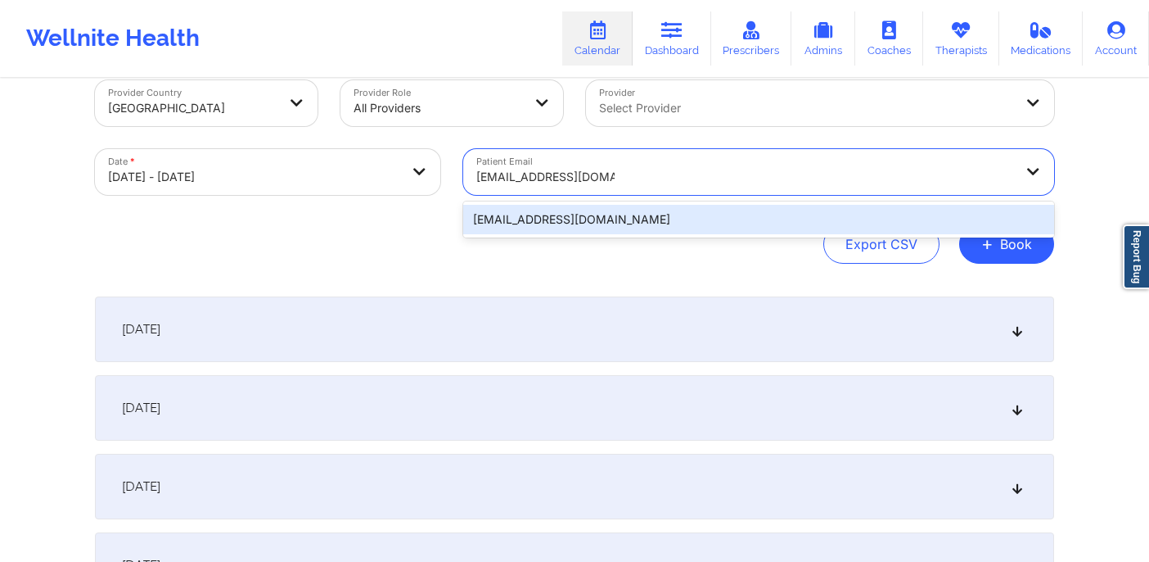
click at [609, 216] on div "[EMAIL_ADDRESS][DOMAIN_NAME]" at bounding box center [758, 219] width 591 height 29
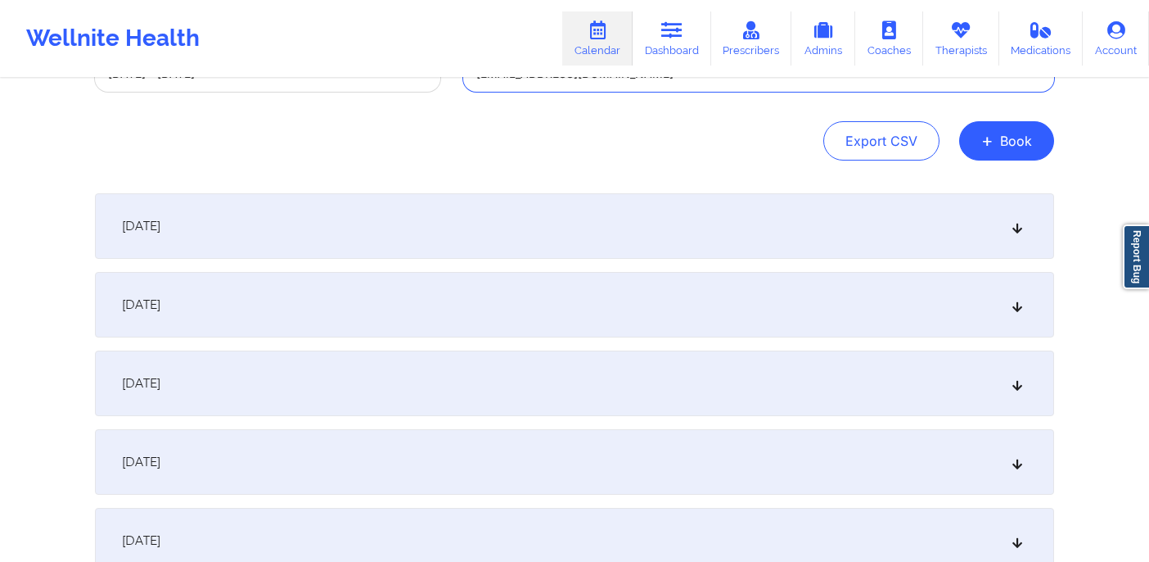
scroll to position [133, 0]
click at [377, 297] on div "[DATE]" at bounding box center [574, 303] width 959 height 65
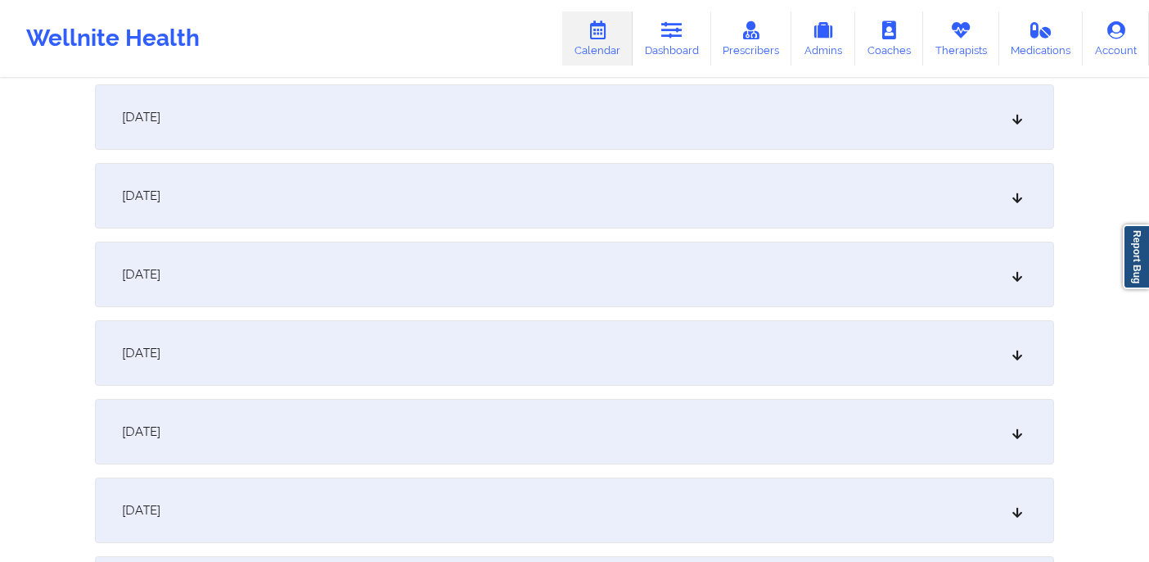
scroll to position [833, 0]
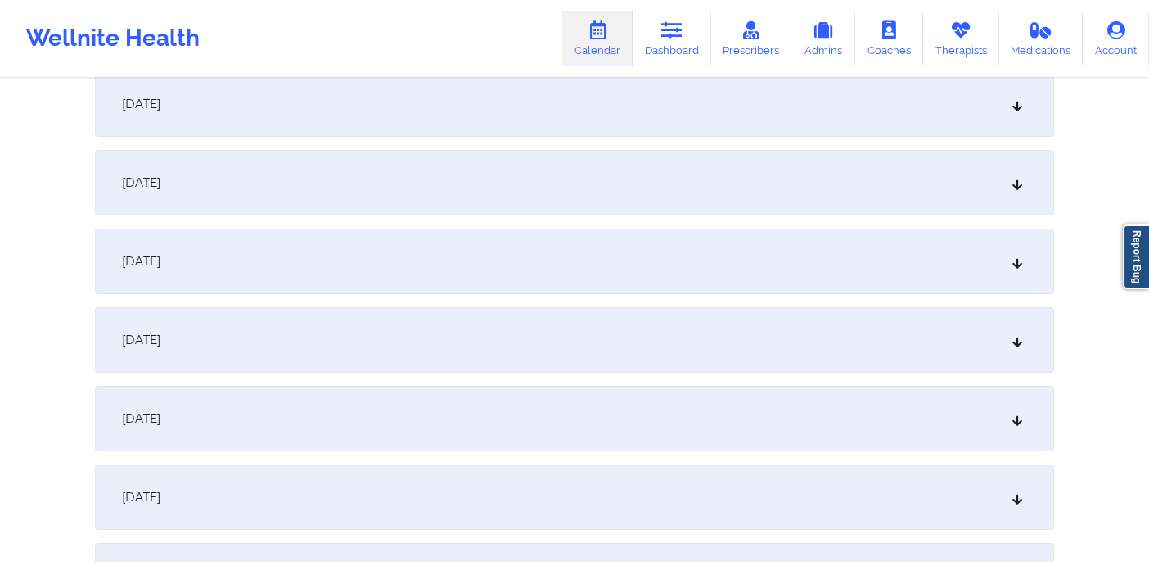
click at [500, 328] on div "[DATE]" at bounding box center [574, 339] width 959 height 65
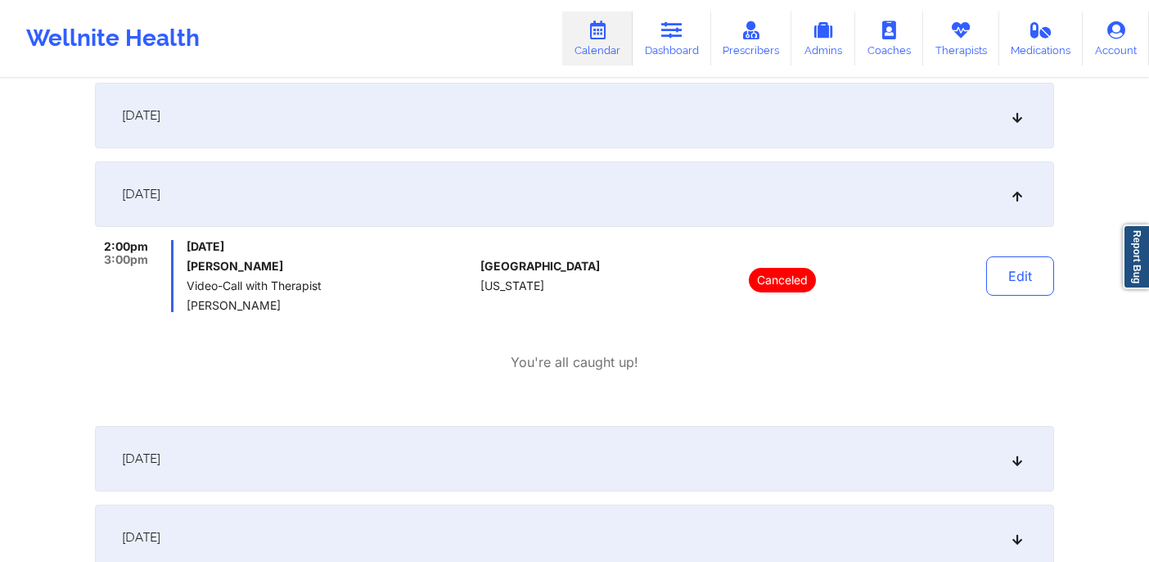
scroll to position [0, 0]
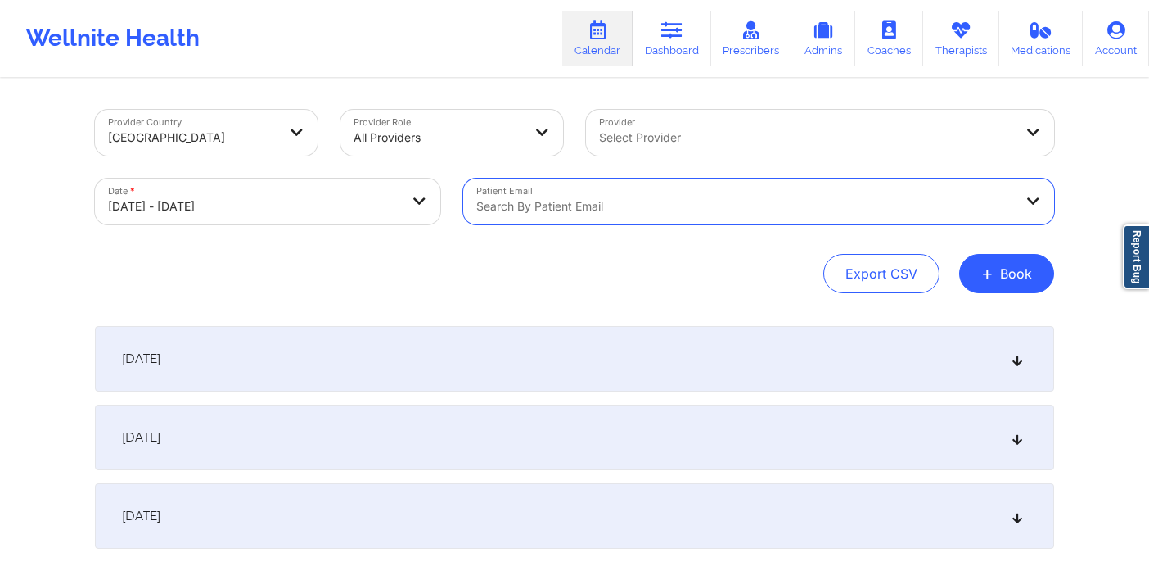
paste input "[EMAIL_ADDRESS][DOMAIN_NAME]"
type input "[EMAIL_ADDRESS][DOMAIN_NAME]"
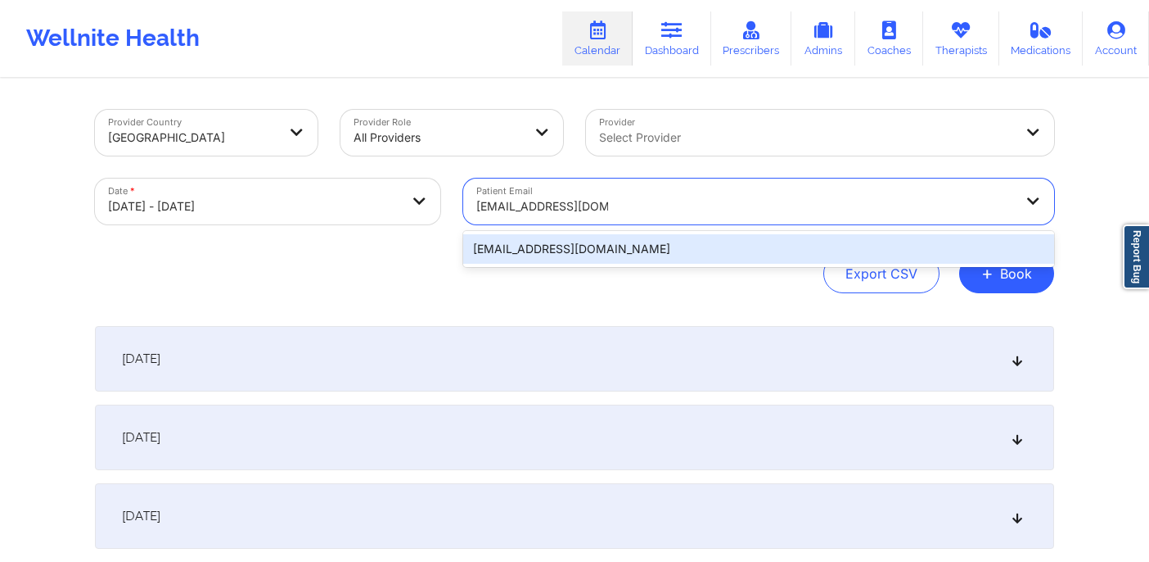
click at [796, 249] on div "[EMAIL_ADDRESS][DOMAIN_NAME]" at bounding box center [758, 248] width 591 height 29
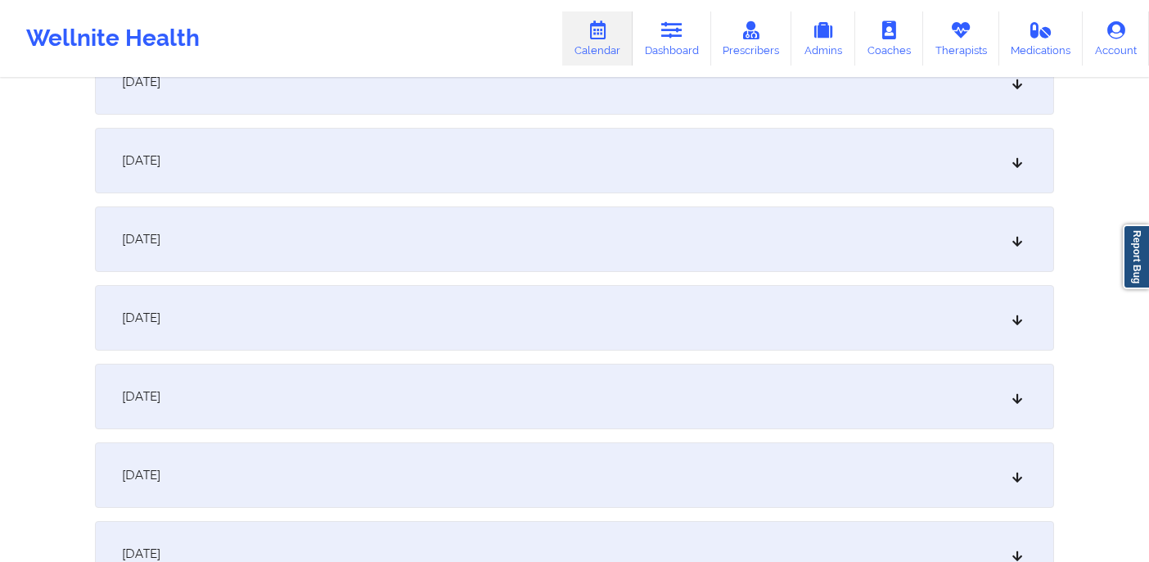
scroll to position [459, 0]
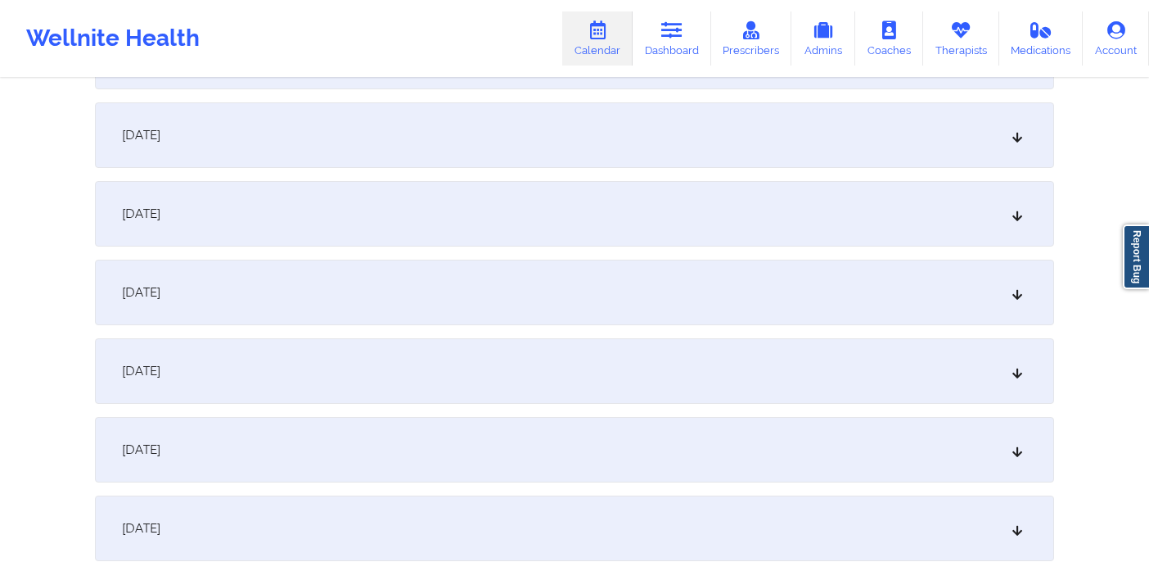
click at [667, 440] on div "[DATE]" at bounding box center [574, 449] width 959 height 65
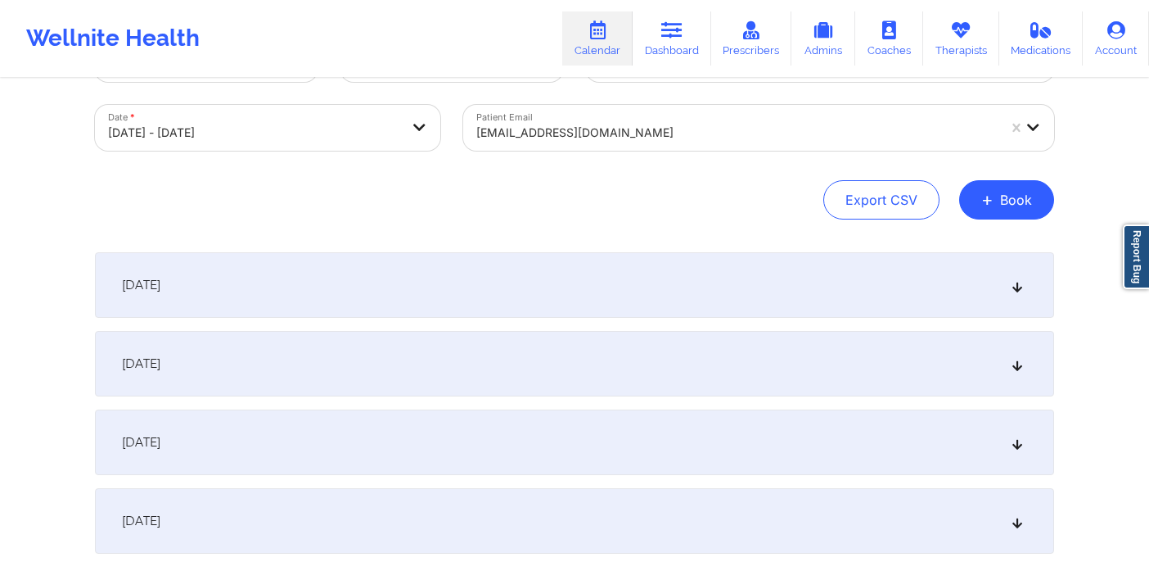
scroll to position [0, 0]
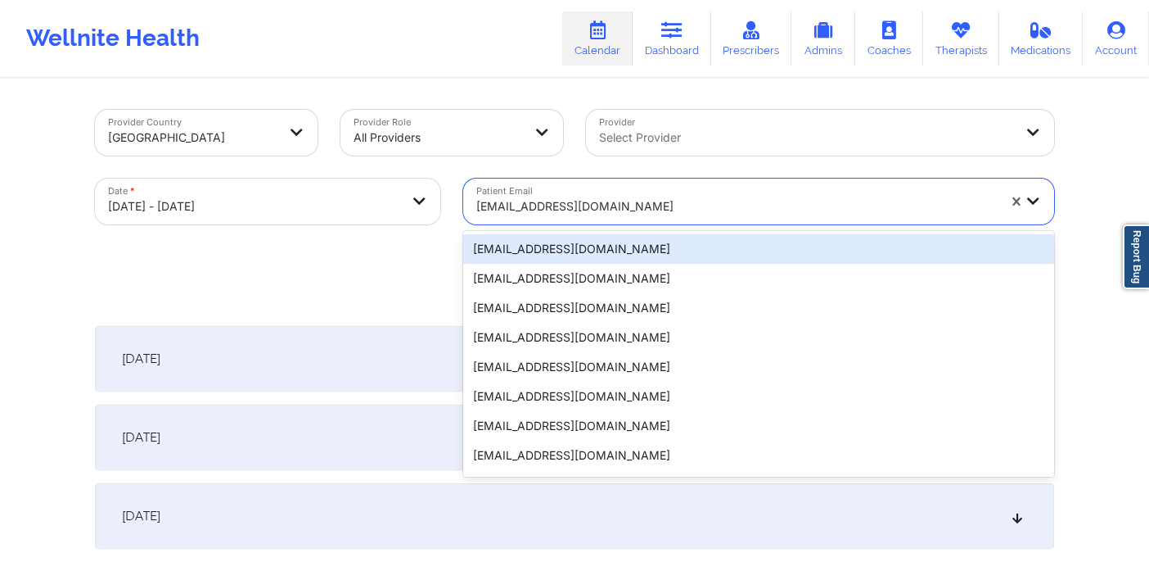
click at [689, 217] on div "[EMAIL_ADDRESS][DOMAIN_NAME]" at bounding box center [736, 206] width 521 height 36
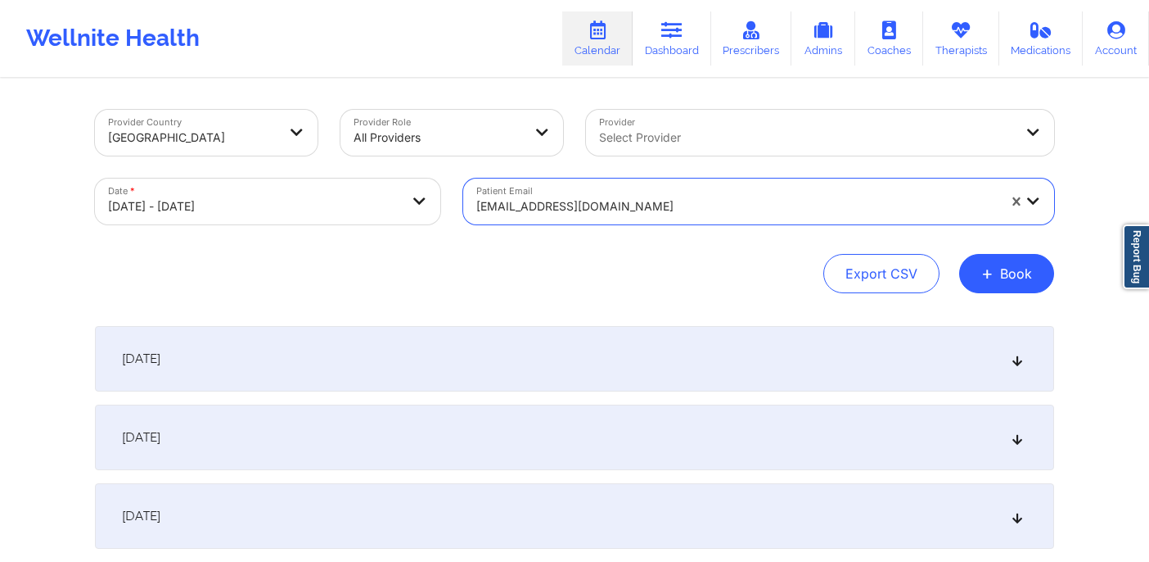
drag, startPoint x: 632, startPoint y: 205, endPoint x: 480, endPoint y: 204, distance: 152.3
click at [480, 204] on div at bounding box center [736, 206] width 521 height 20
click at [658, 196] on div "Search by patient email" at bounding box center [739, 201] width 552 height 46
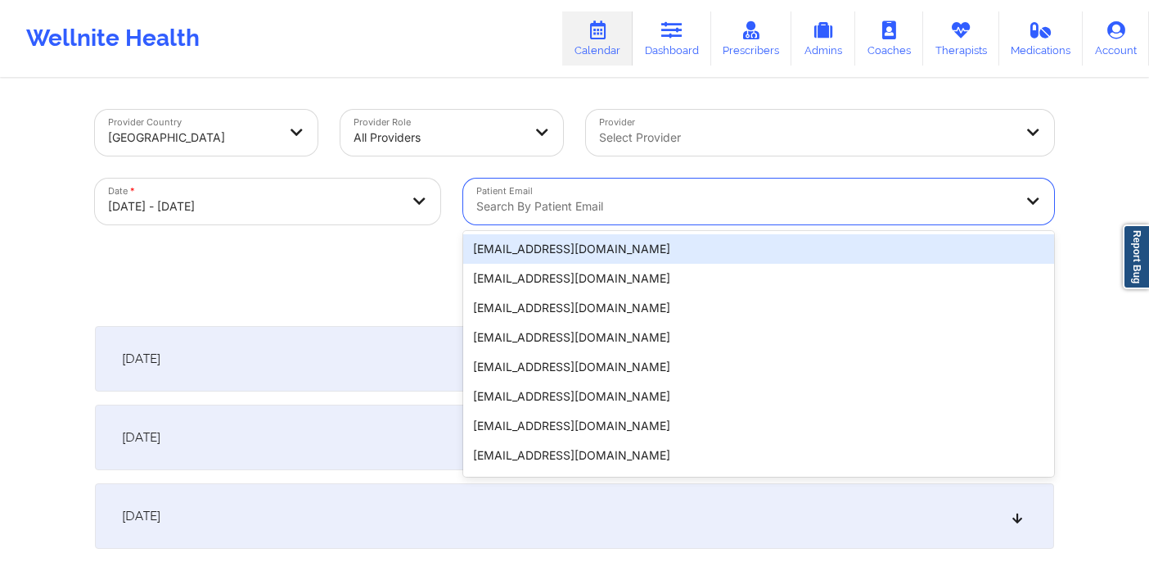
paste input "[PERSON_NAME][EMAIL_ADDRESS][DOMAIN_NAME]"
type input "[PERSON_NAME][EMAIL_ADDRESS][DOMAIN_NAME]"
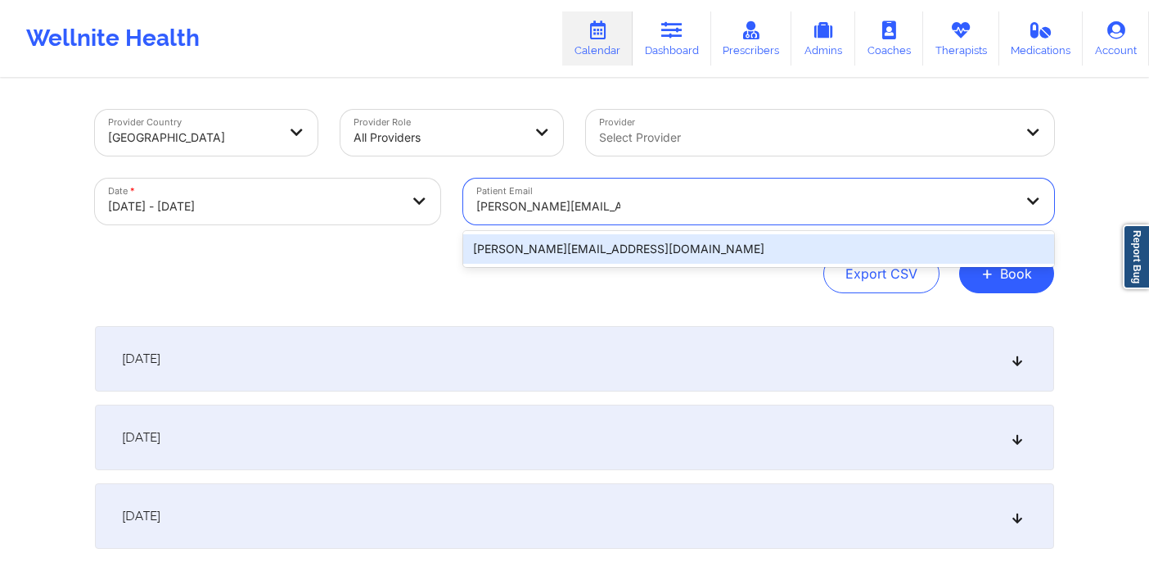
click at [681, 238] on div "[PERSON_NAME][EMAIL_ADDRESS][DOMAIN_NAME]" at bounding box center [758, 248] width 591 height 29
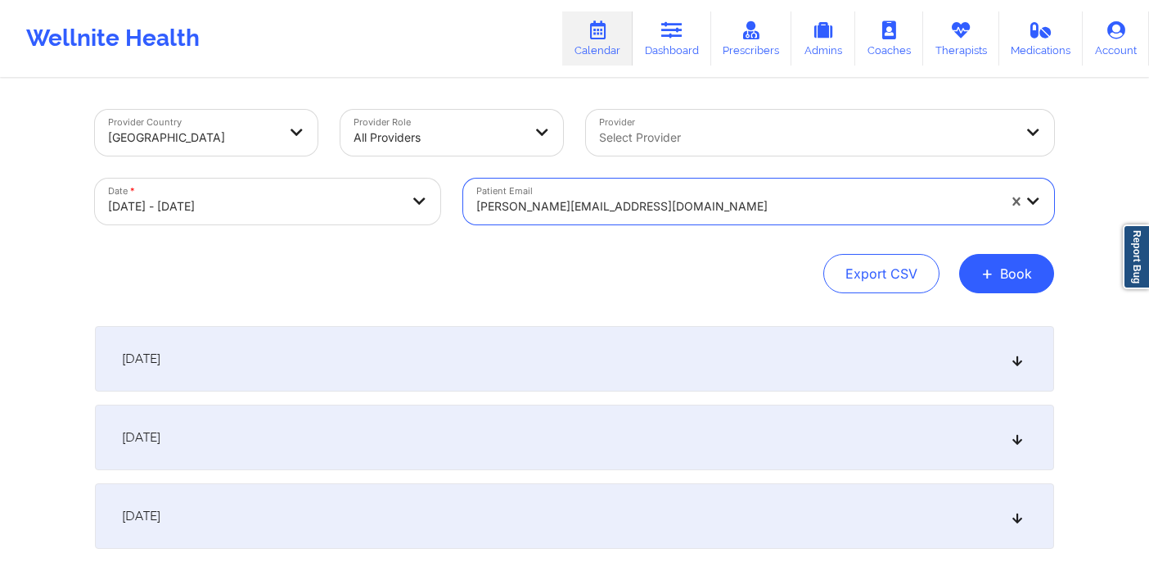
click at [579, 197] on div at bounding box center [736, 206] width 521 height 20
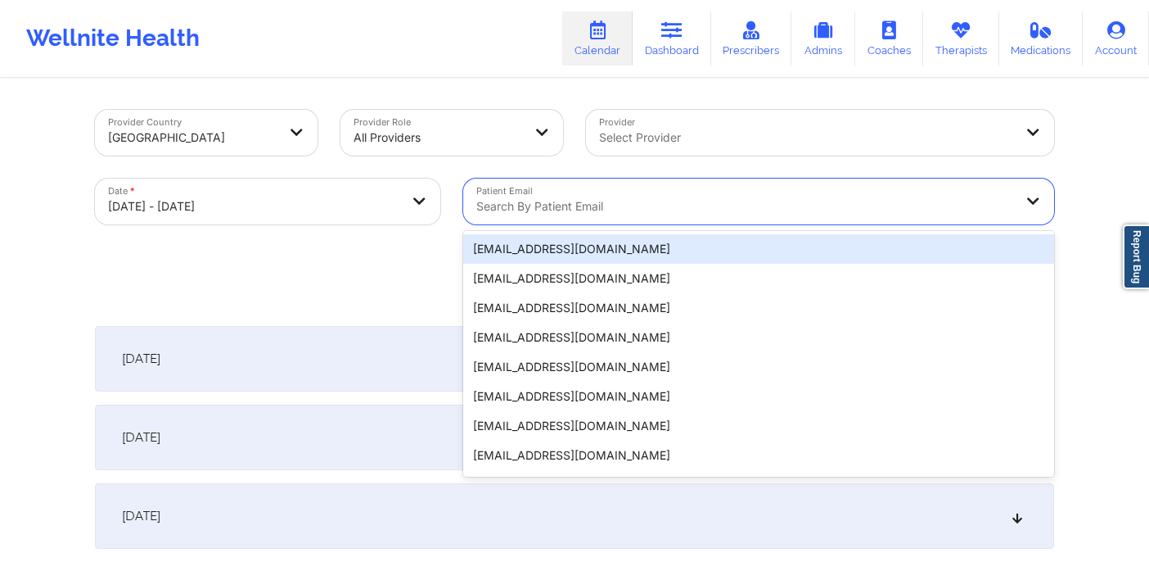
paste input "[EMAIL_ADDRESS][DOMAIN_NAME]"
type input "[EMAIL_ADDRESS][DOMAIN_NAME]"
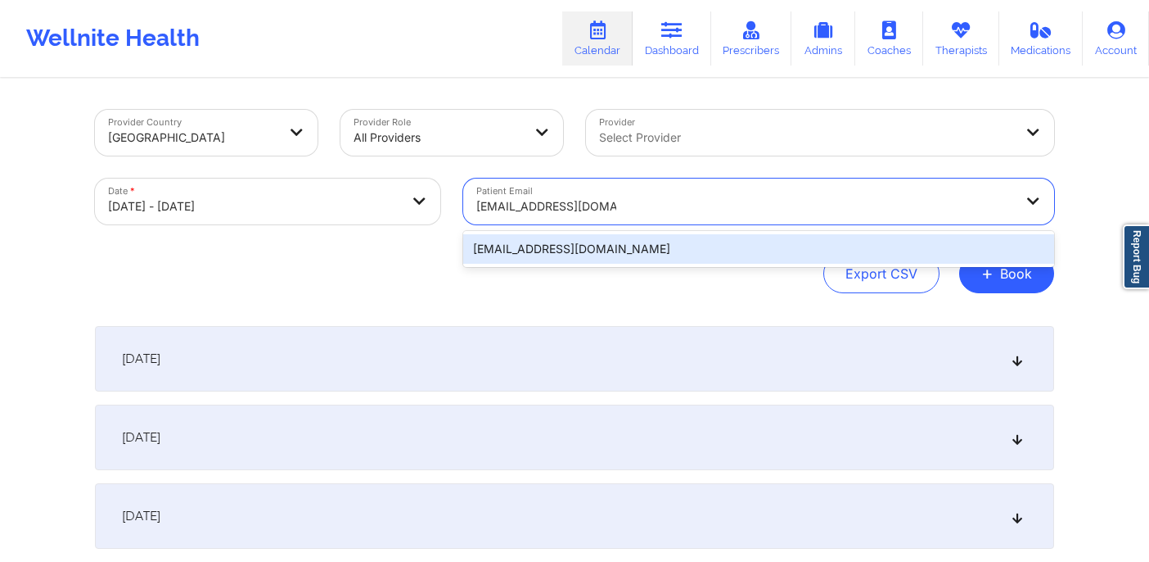
click at [553, 241] on div "[EMAIL_ADDRESS][DOMAIN_NAME]" at bounding box center [758, 248] width 591 height 29
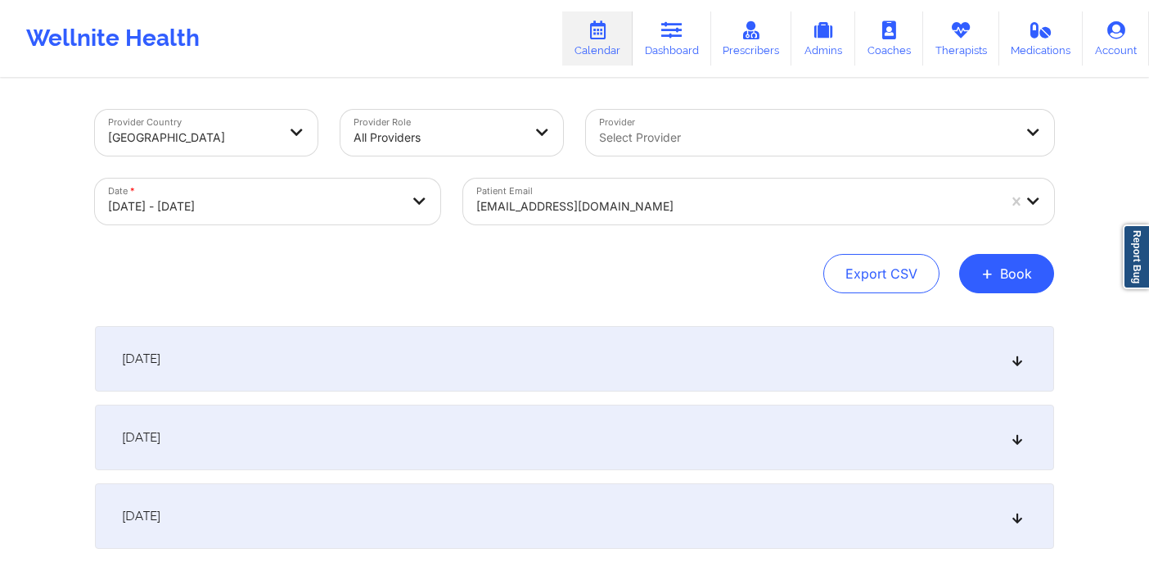
click at [690, 453] on div "[DATE]" at bounding box center [574, 436] width 959 height 65
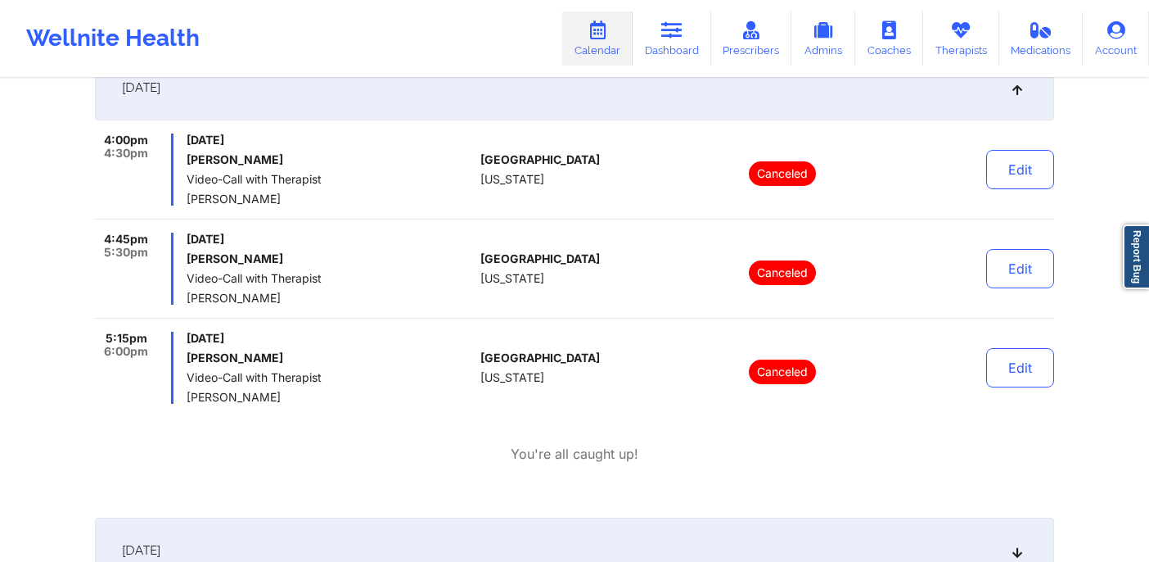
scroll to position [329, 0]
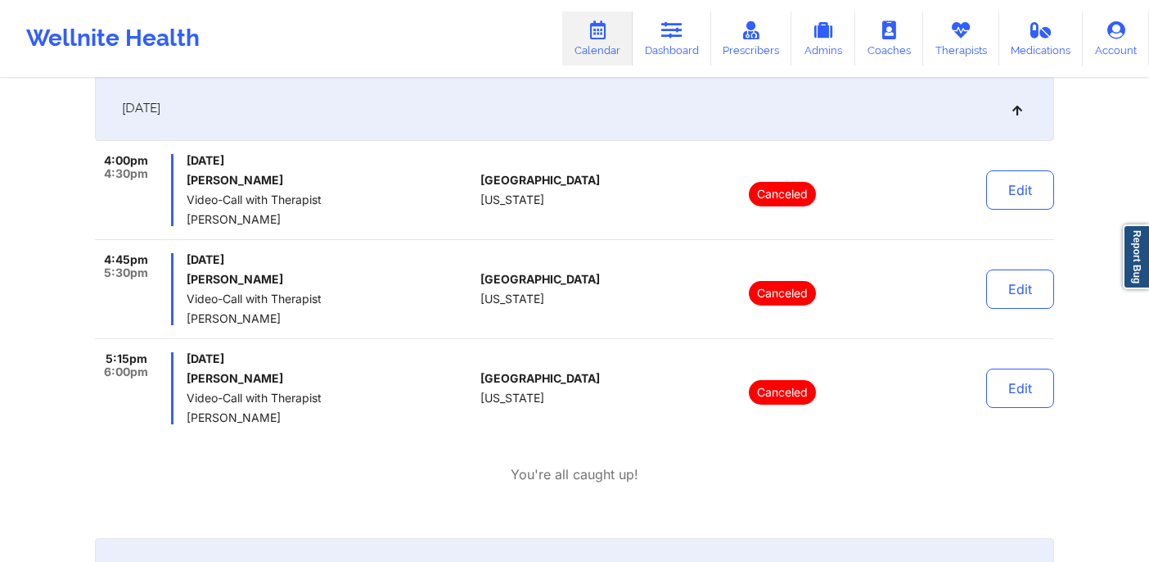
drag, startPoint x: 179, startPoint y: 184, endPoint x: 327, endPoint y: 188, distance: 148.2
click at [329, 188] on div "4:00pm 4:30pm [DATE] [PERSON_NAME] Video-Call with Therapist [PERSON_NAME]" at bounding box center [284, 190] width 379 height 72
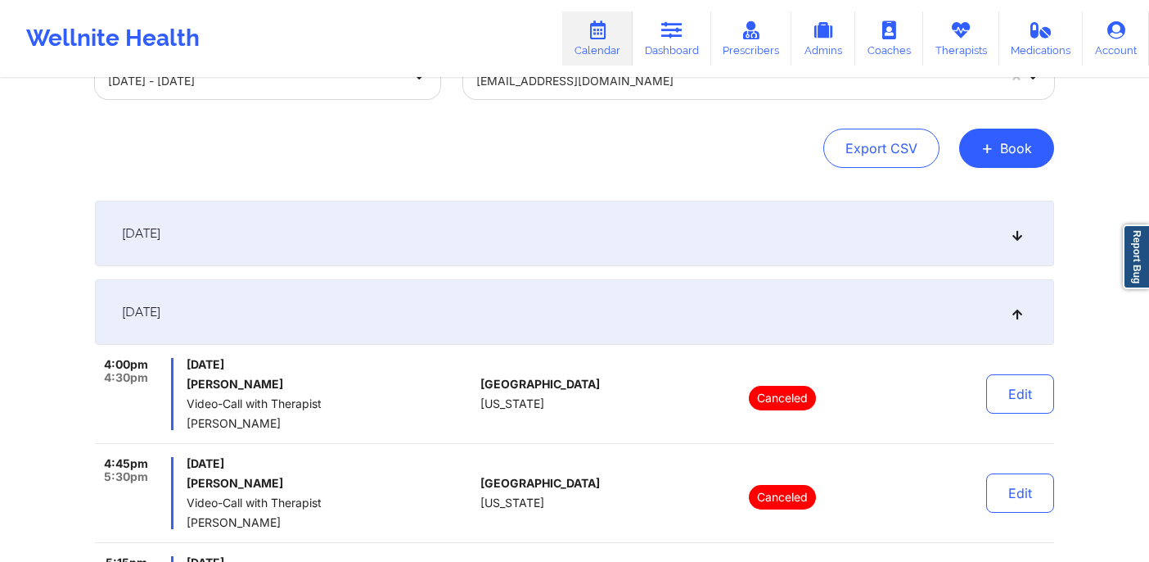
scroll to position [0, 0]
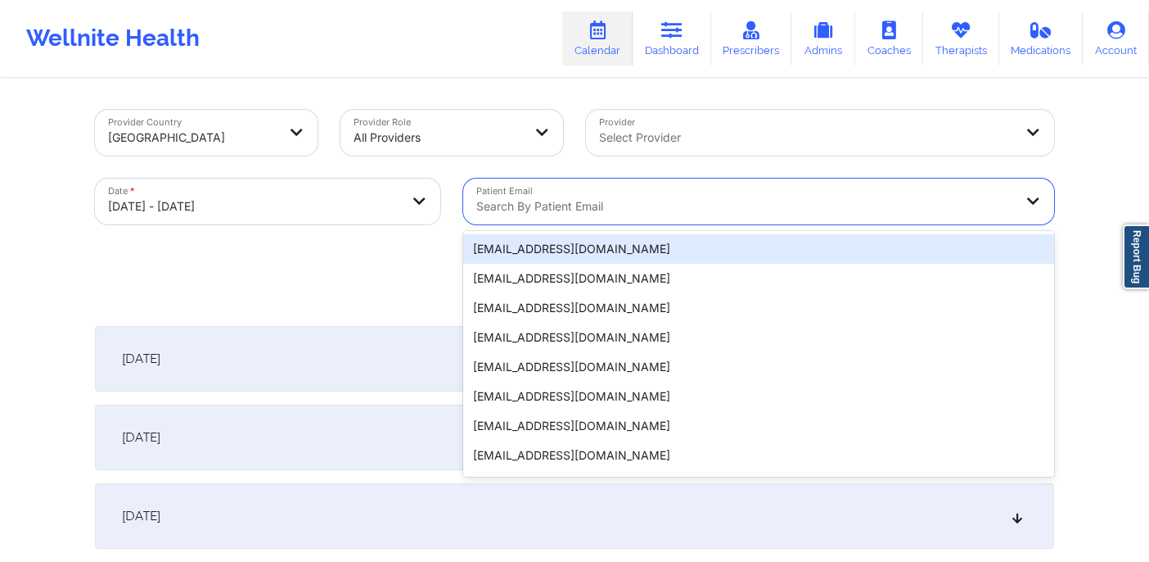
click at [547, 213] on div at bounding box center [744, 206] width 537 height 20
paste input "[EMAIL_ADDRESS][DOMAIN_NAME]"
type input "[EMAIL_ADDRESS][DOMAIN_NAME]"
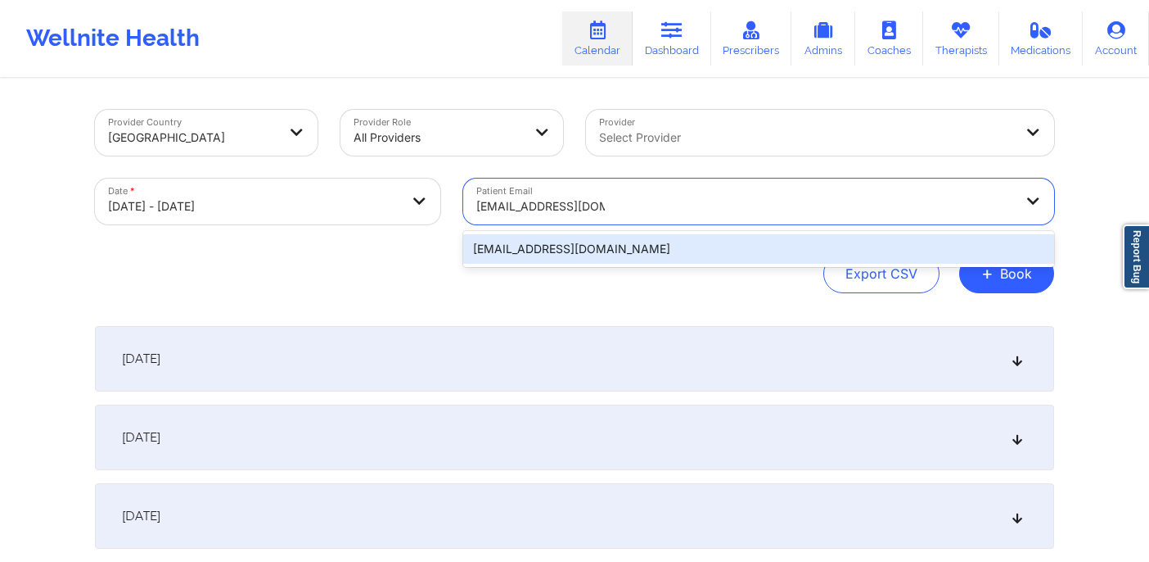
click at [579, 251] on div "[EMAIL_ADDRESS][DOMAIN_NAME]" at bounding box center [758, 248] width 591 height 29
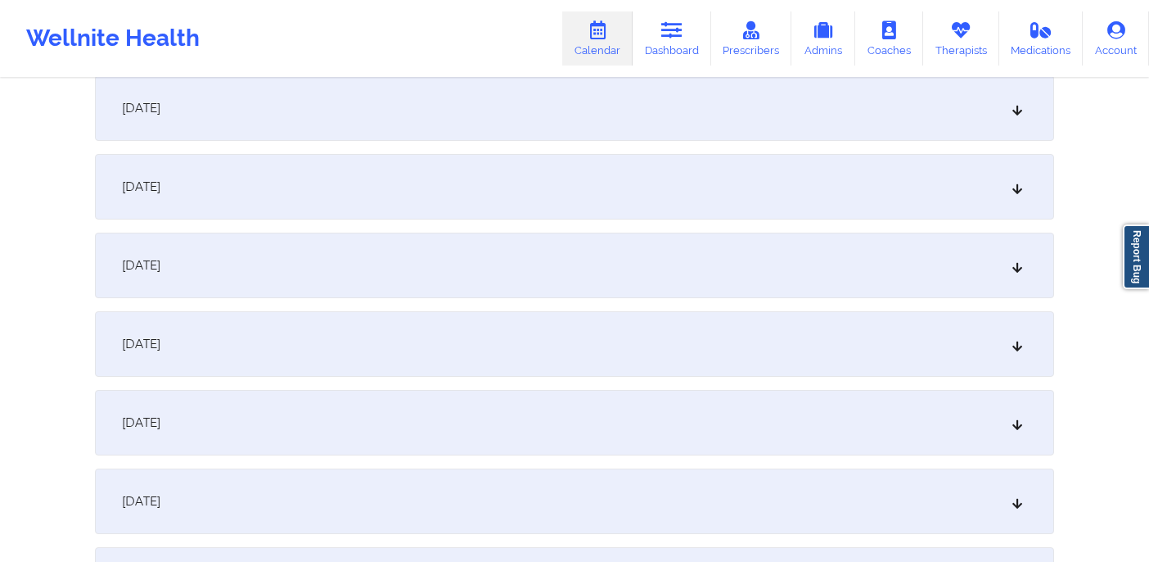
scroll to position [751, 0]
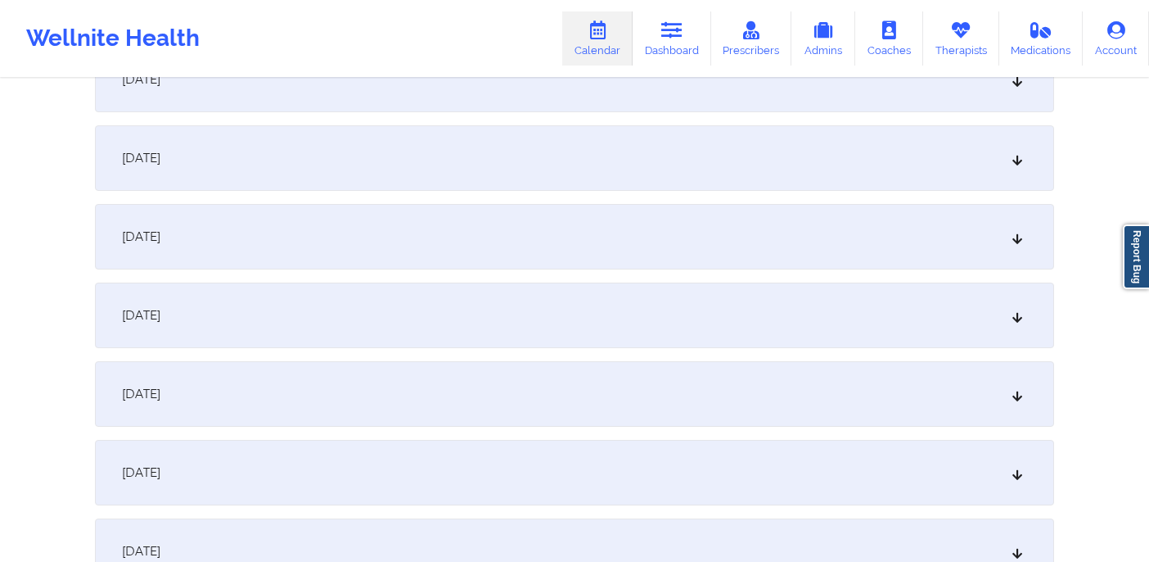
click at [650, 325] on div "[DATE]" at bounding box center [574, 314] width 959 height 65
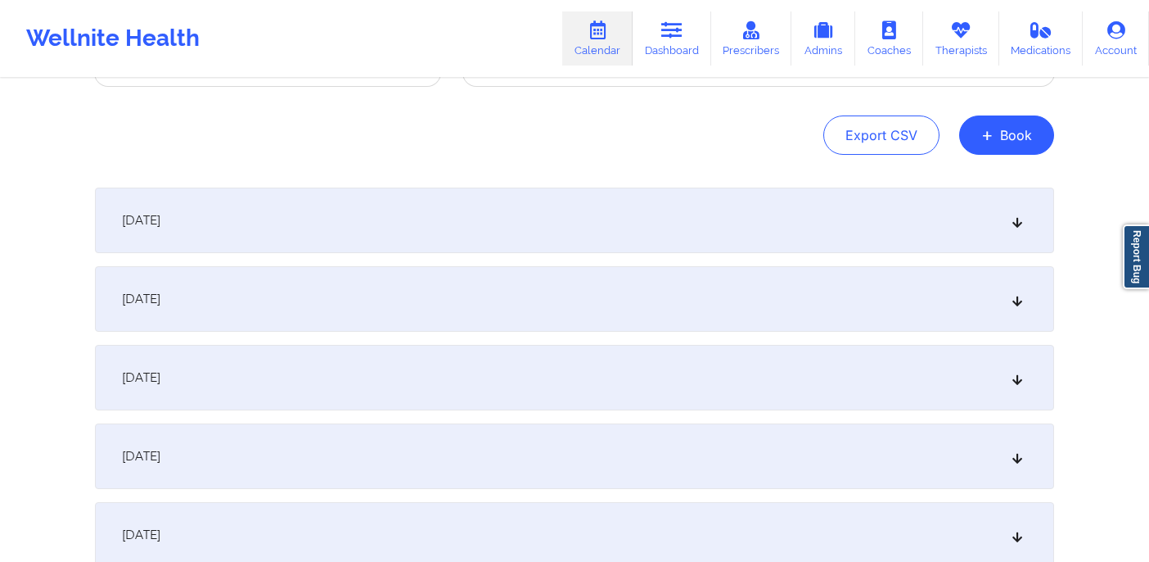
scroll to position [0, 0]
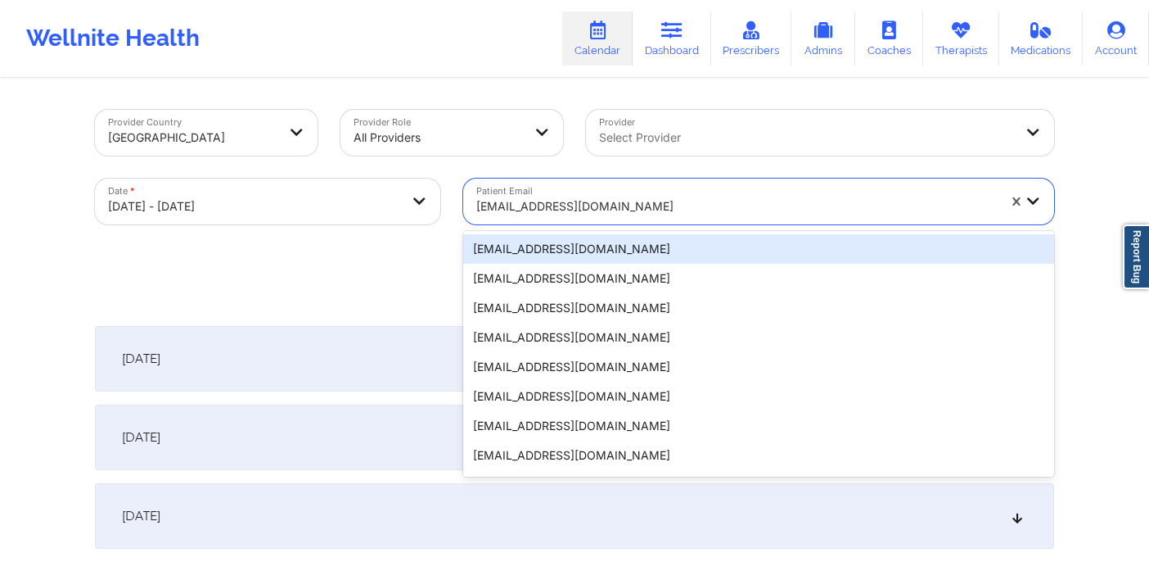
click at [692, 218] on div "[EMAIL_ADDRESS][DOMAIN_NAME]" at bounding box center [736, 206] width 521 height 36
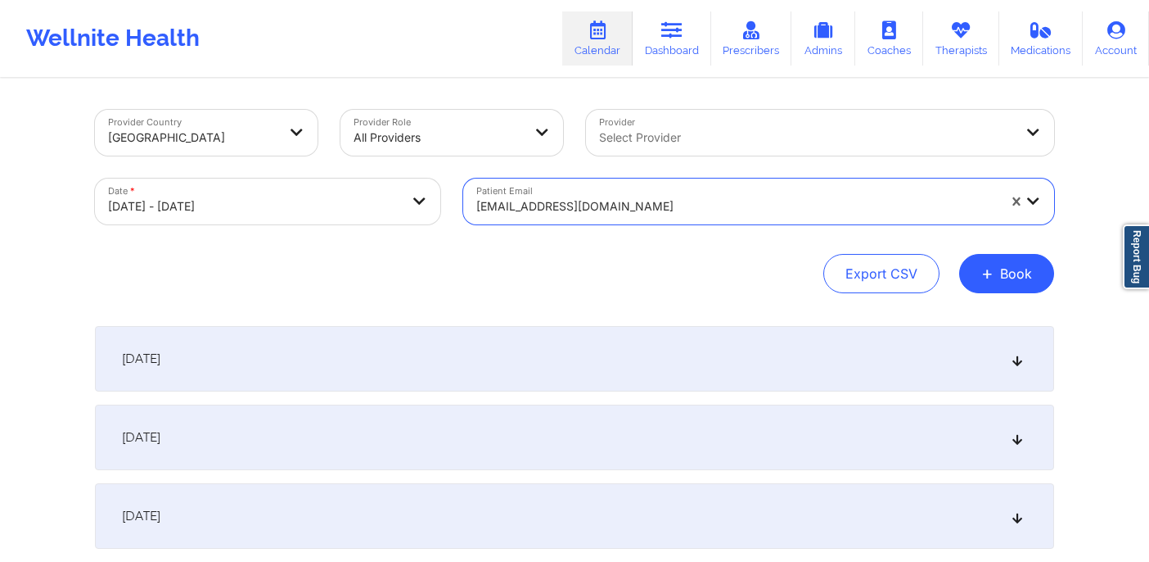
click at [649, 215] on div at bounding box center [736, 206] width 521 height 20
paste input "[EMAIL_ADDRESS][DOMAIN_NAME]"
type input "[EMAIL_ADDRESS][DOMAIN_NAME]"
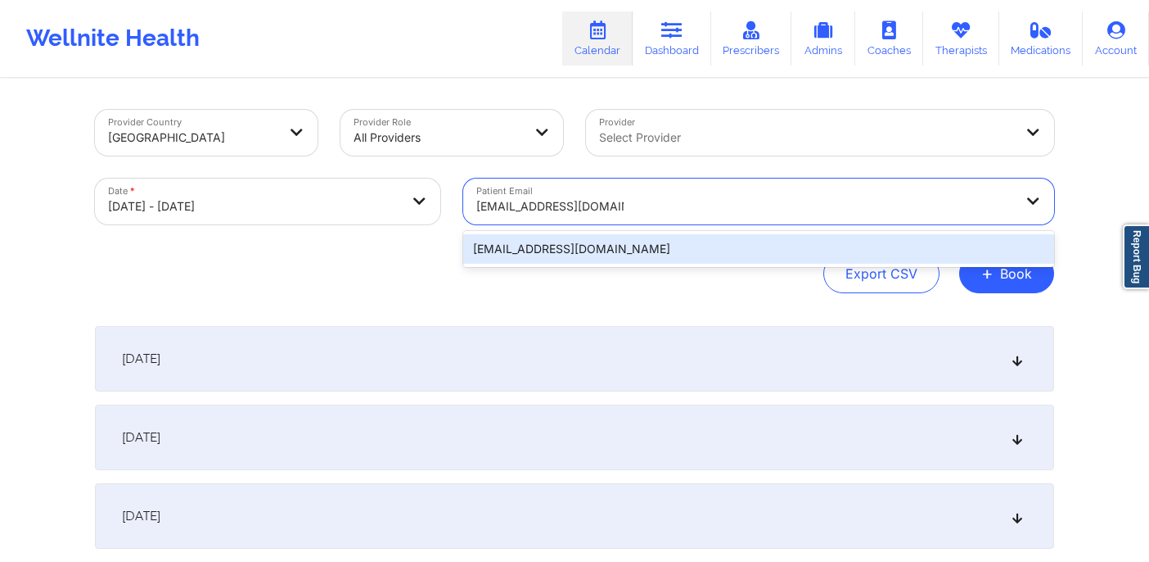
click at [659, 241] on div "[EMAIL_ADDRESS][DOMAIN_NAME]" at bounding box center [758, 248] width 591 height 29
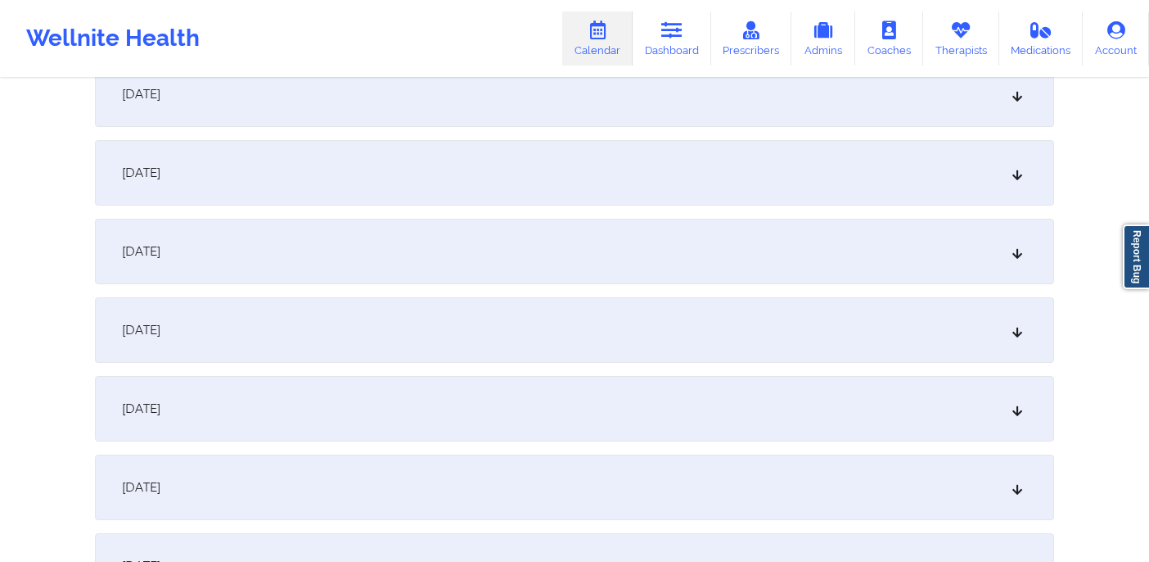
scroll to position [747, 0]
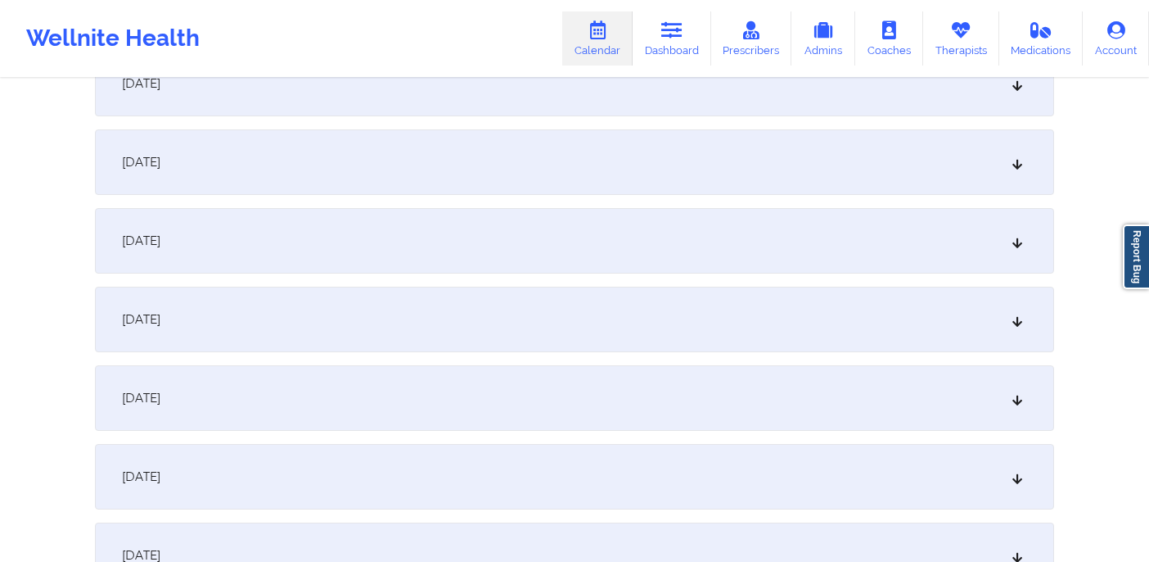
click at [366, 320] on div "[DATE]" at bounding box center [574, 319] width 959 height 65
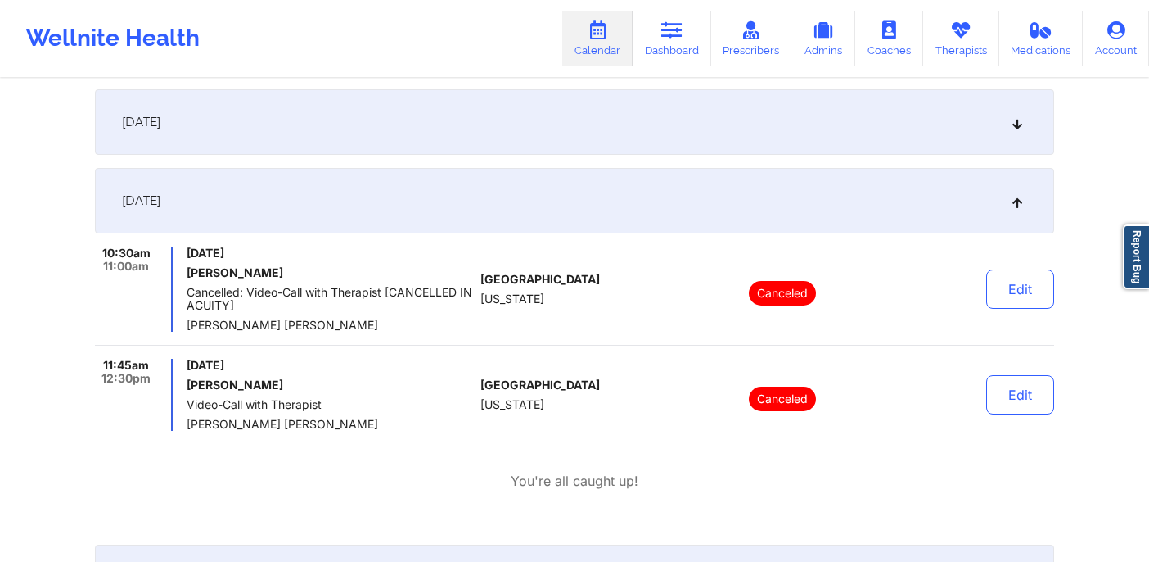
scroll to position [864, 0]
drag, startPoint x: 193, startPoint y: 275, endPoint x: 307, endPoint y: 275, distance: 113.8
click at [309, 276] on h6 "[PERSON_NAME]" at bounding box center [330, 273] width 287 height 13
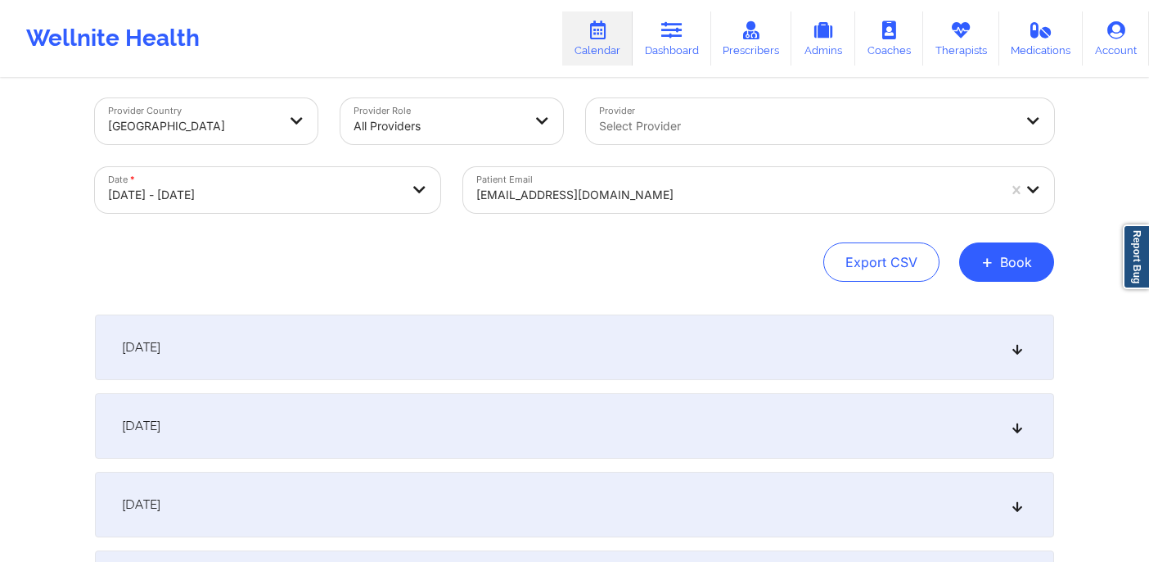
scroll to position [0, 0]
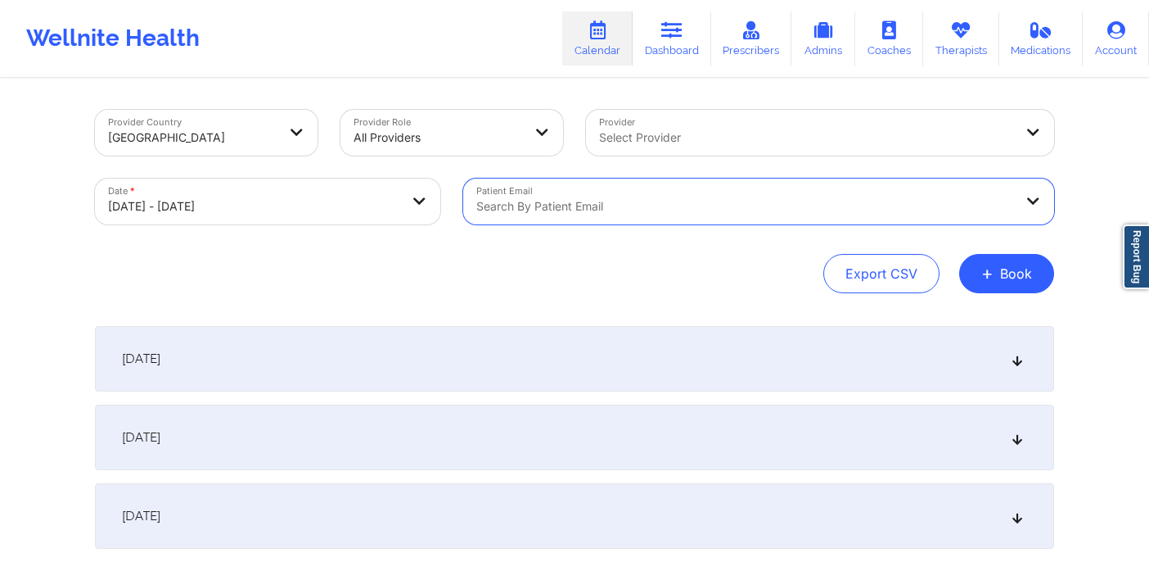
paste input "[EMAIL_ADDRESS][DOMAIN_NAME]"
type input "[EMAIL_ADDRESS][DOMAIN_NAME]"
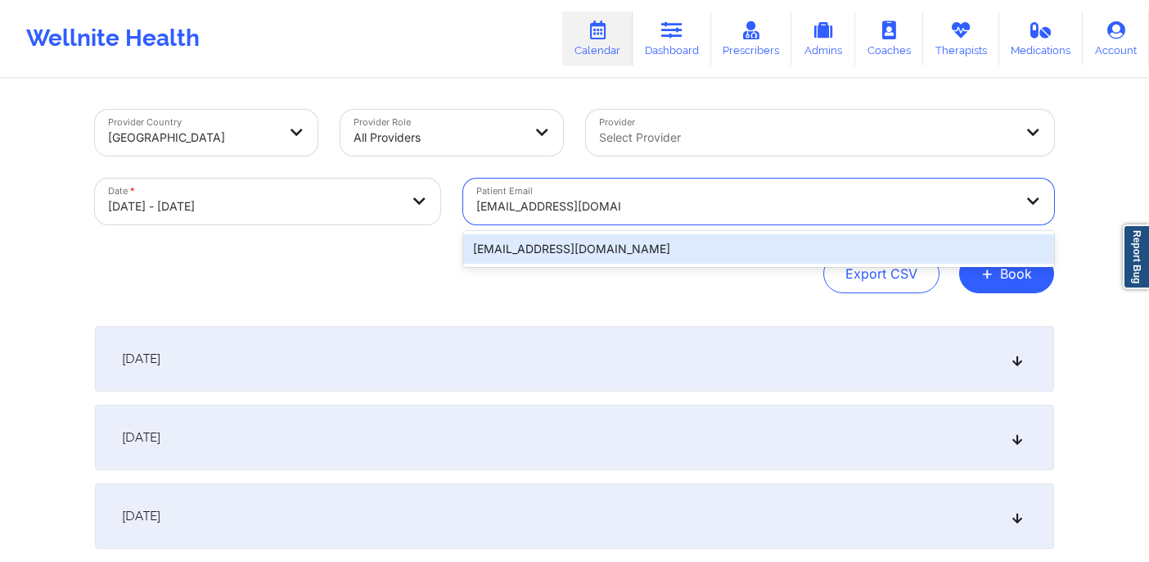
click at [727, 251] on div "[EMAIL_ADDRESS][DOMAIN_NAME]" at bounding box center [758, 248] width 591 height 29
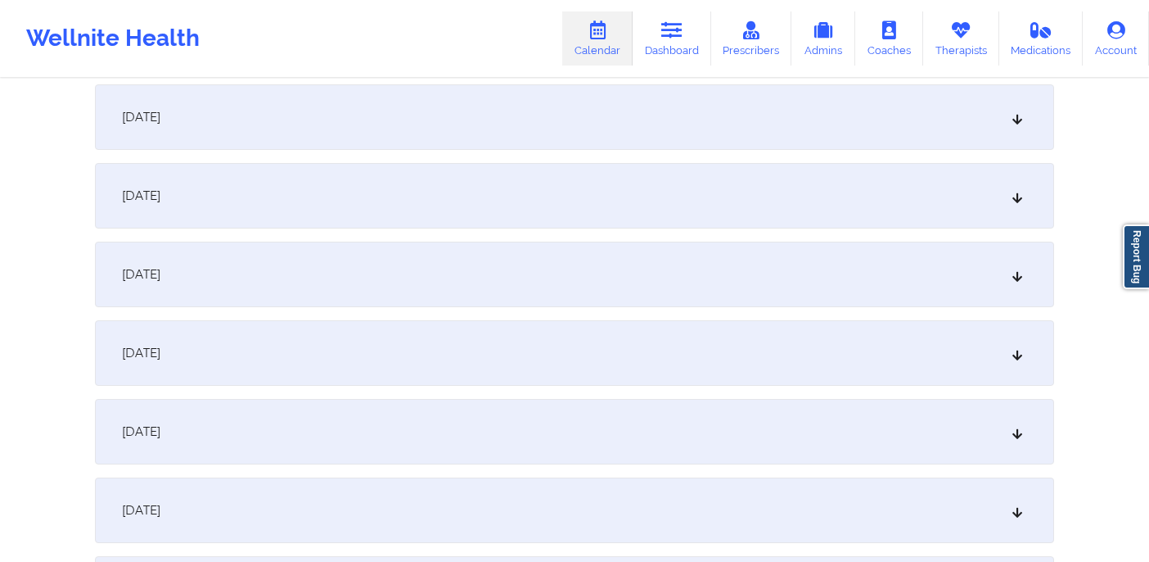
scroll to position [714, 0]
click at [788, 293] on div "[DATE]" at bounding box center [574, 273] width 959 height 65
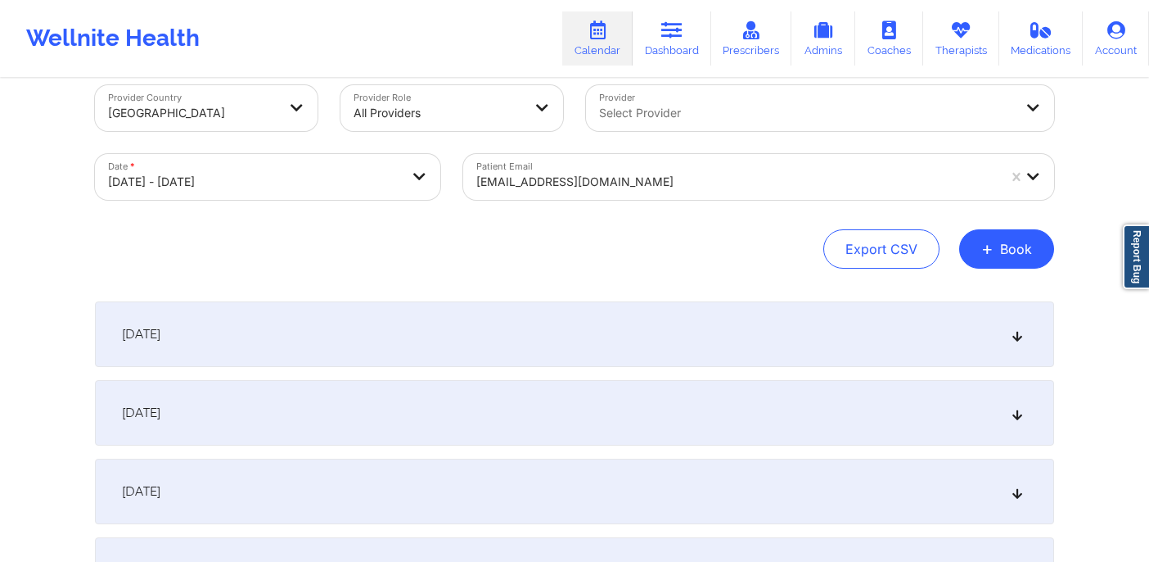
scroll to position [26, 0]
click at [408, 354] on div "[DATE]" at bounding box center [574, 332] width 959 height 65
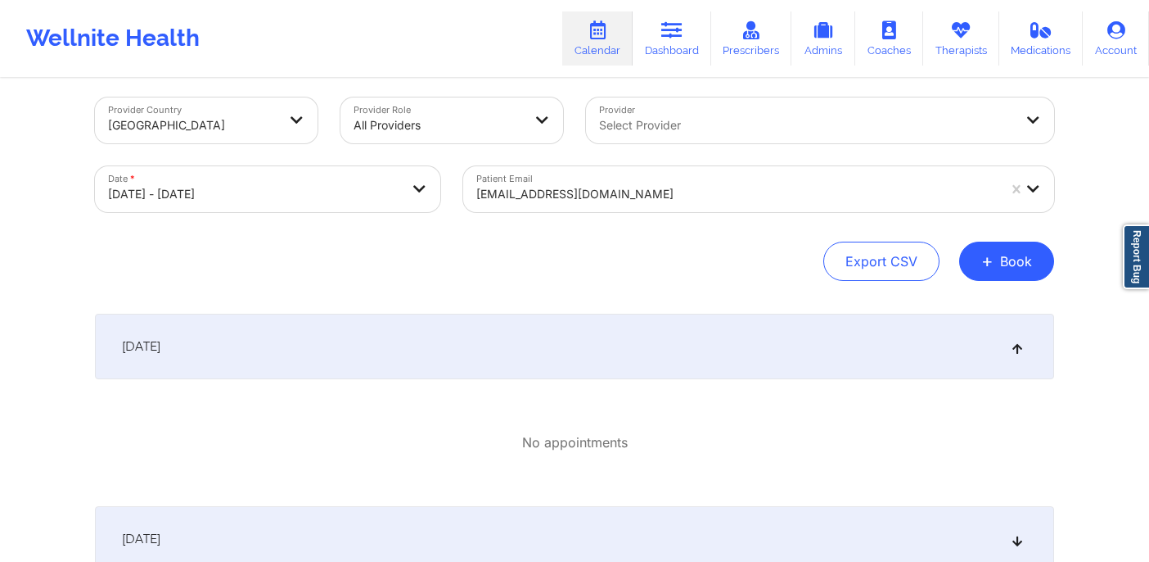
scroll to position [0, 0]
